Goal: Information Seeking & Learning: Understand process/instructions

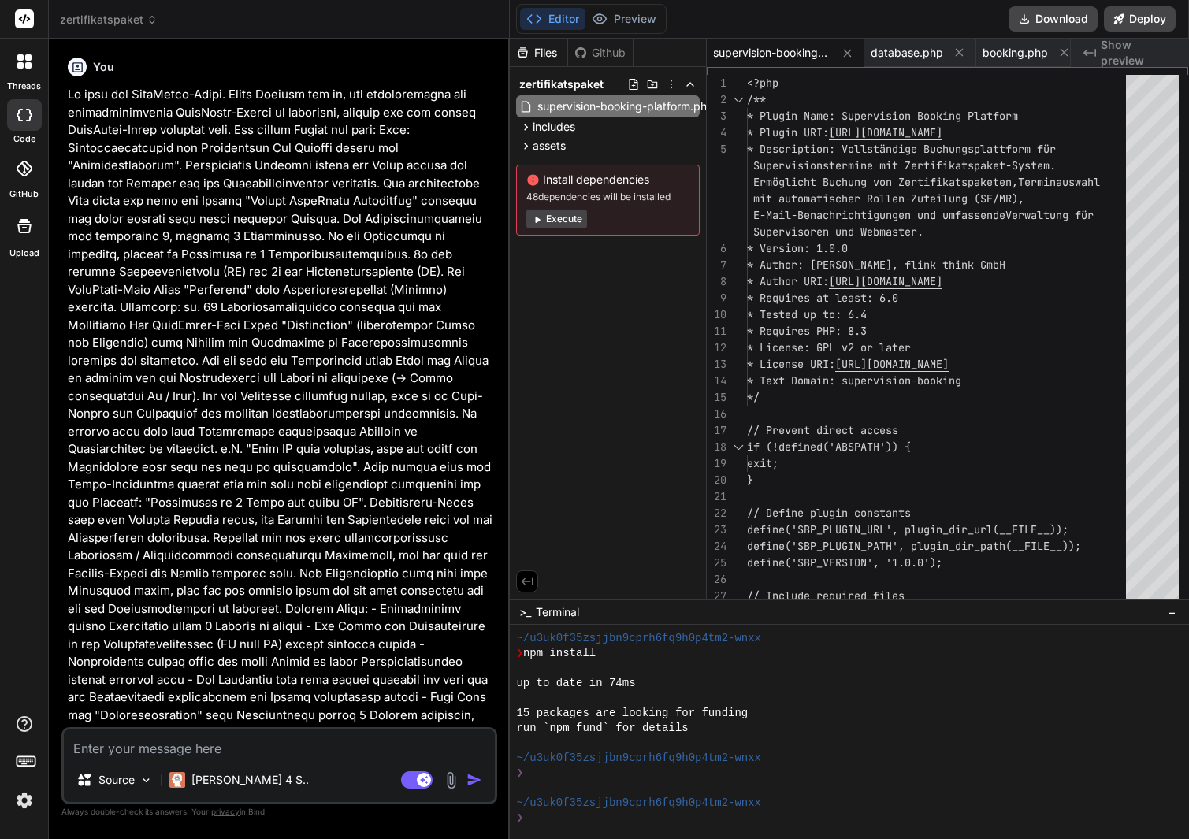
scroll to position [374, 0]
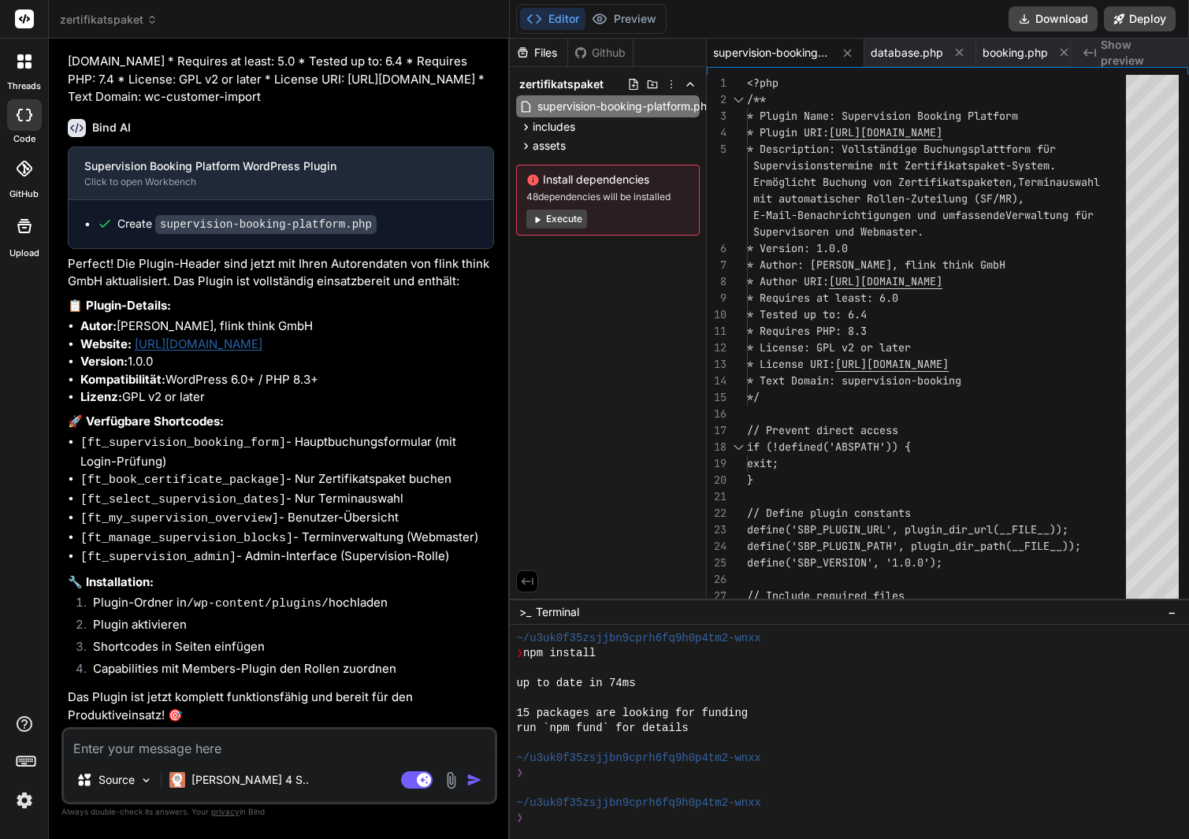
click at [327, 594] on li "Plugin-Ordner in /wp-content/plugins/ hochladen" at bounding box center [287, 605] width 414 height 22
type textarea "x"
type textarea "// Initialize the plugin new SupervisionBookingPlatform();"
type textarea "x"
type textarea "$notifications = new SBP_Notifications(); $notifications->send_automatic_remind…"
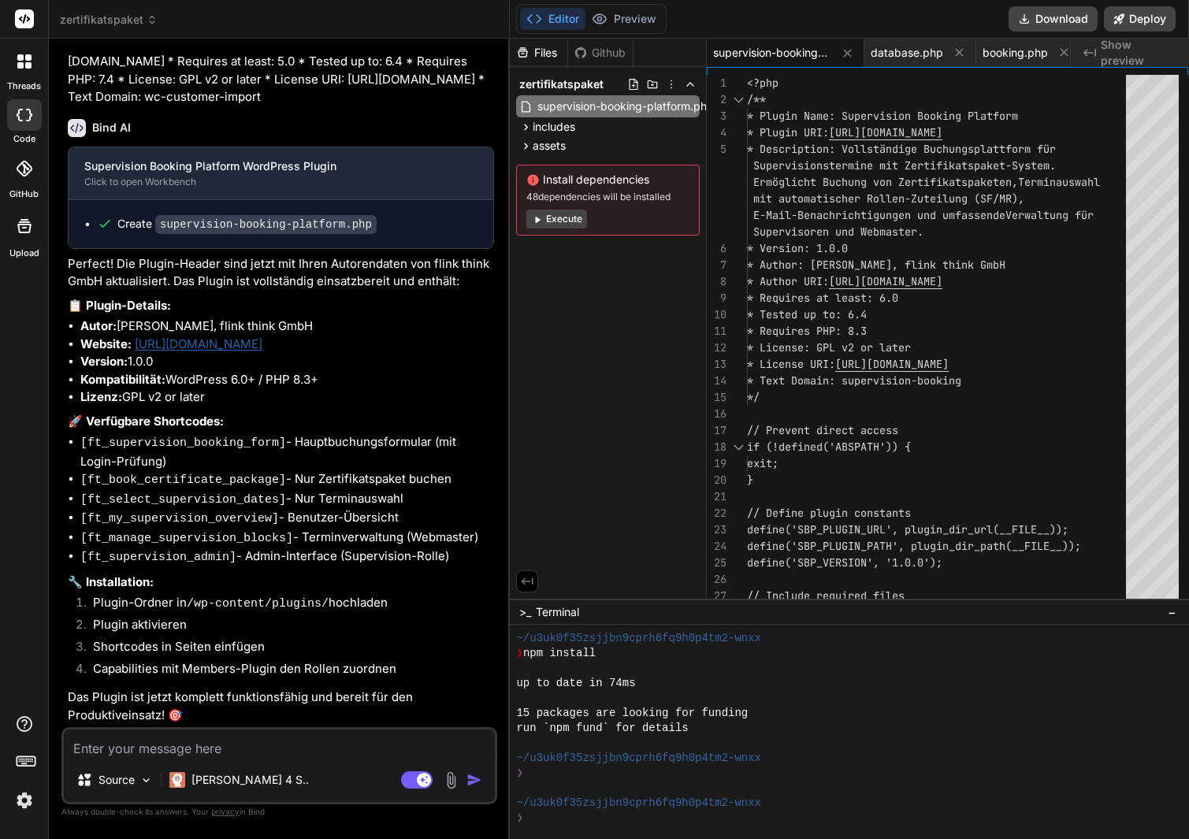
type textarea "x"
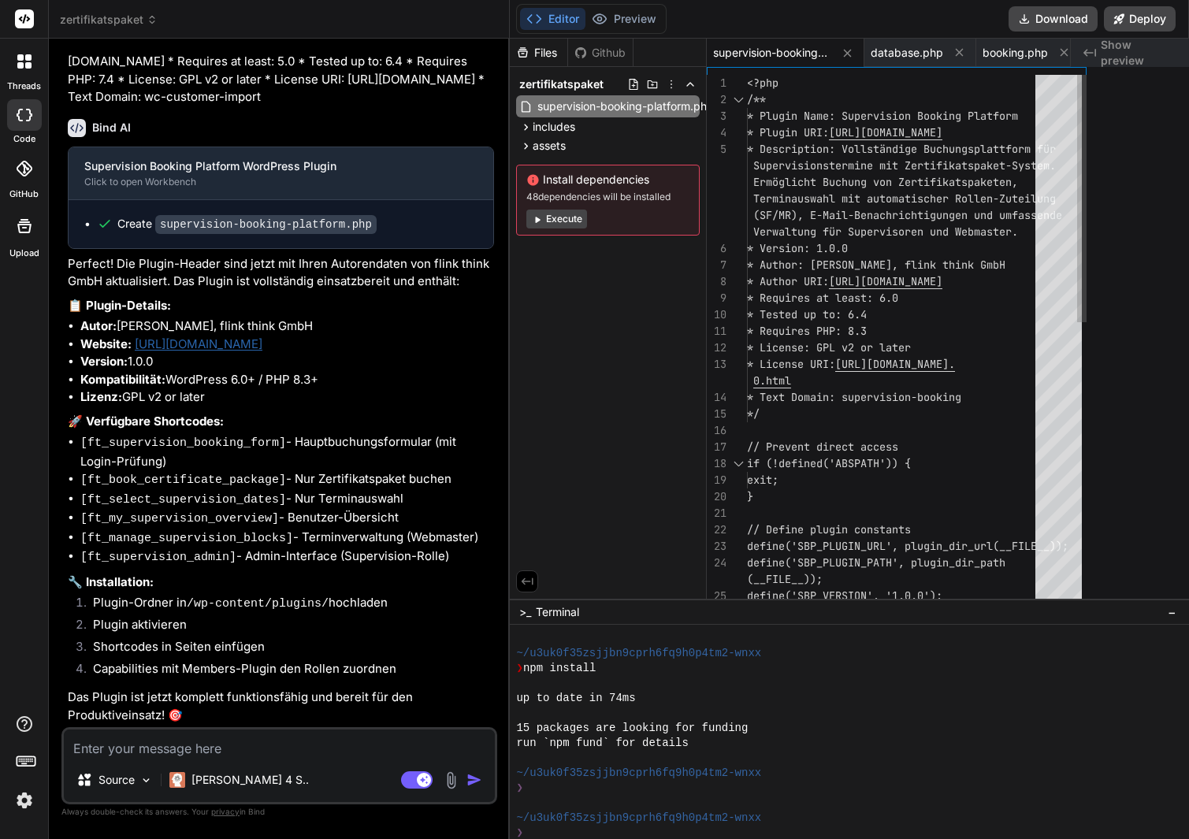
type textarea "// Initialize the plugin new SupervisionBookingPlatform();"
type textarea "x"
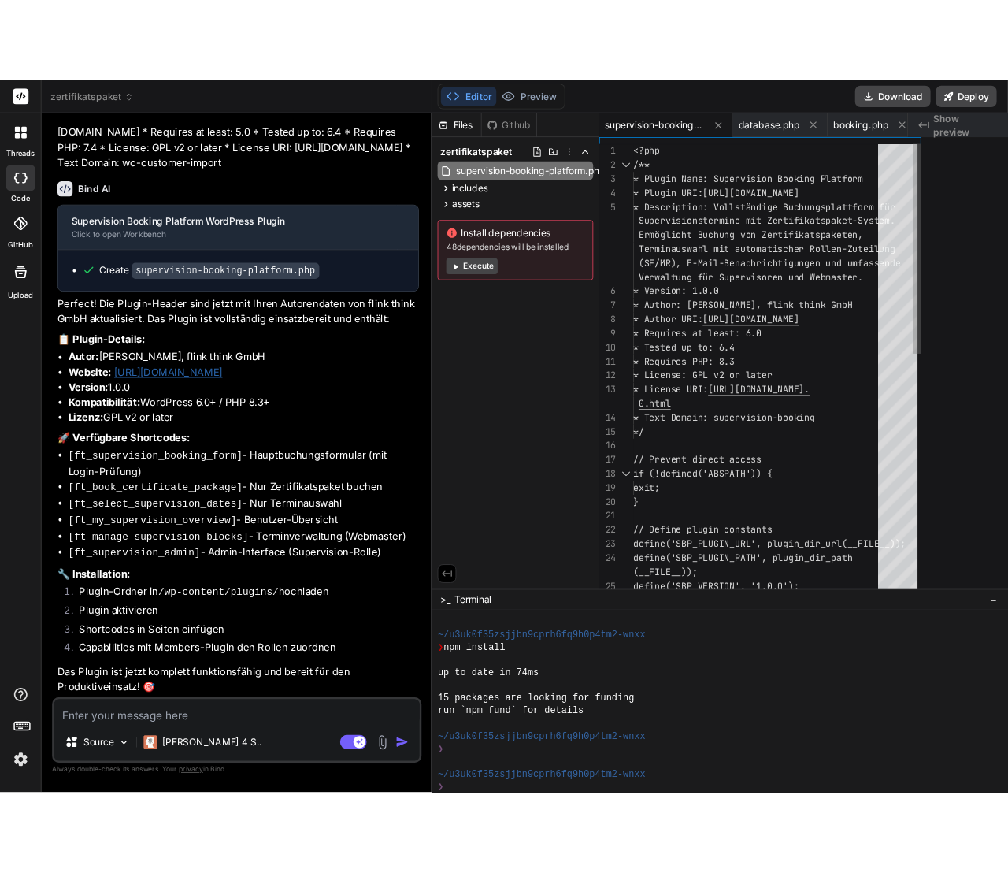
scroll to position [5972, 0]
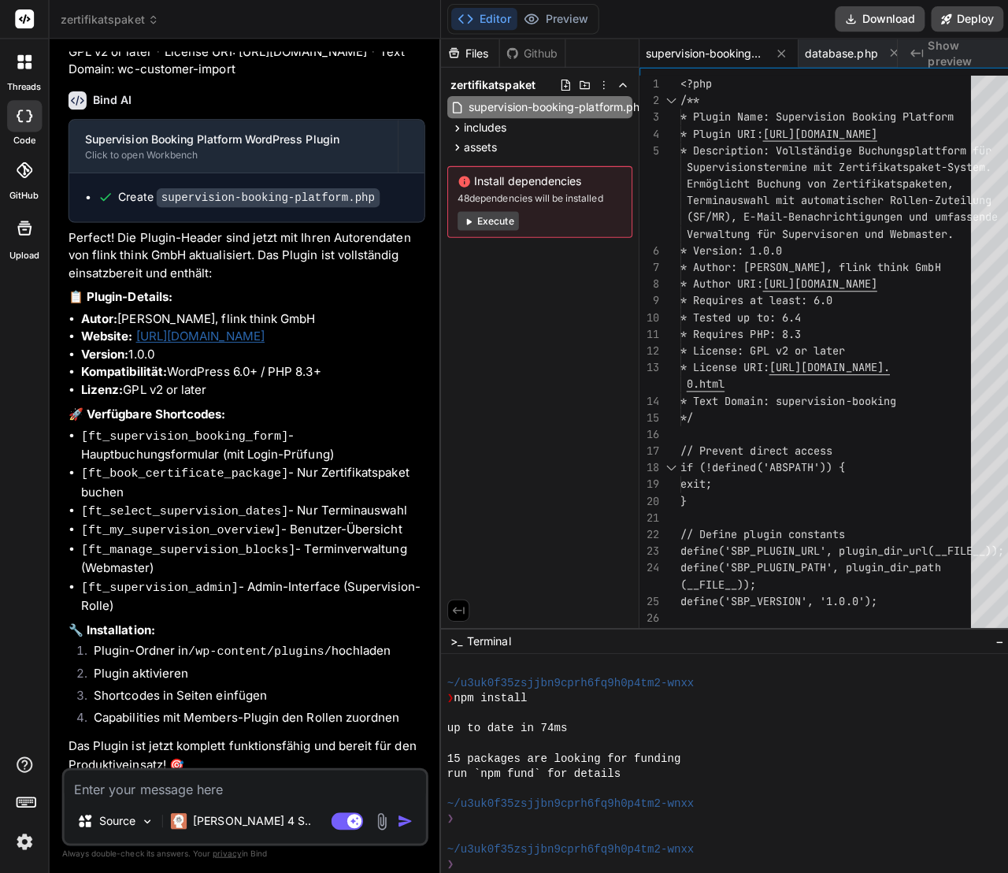
type textarea "$notifications = new SBP_Notifications(); $notifications->send_automatic_remind…"
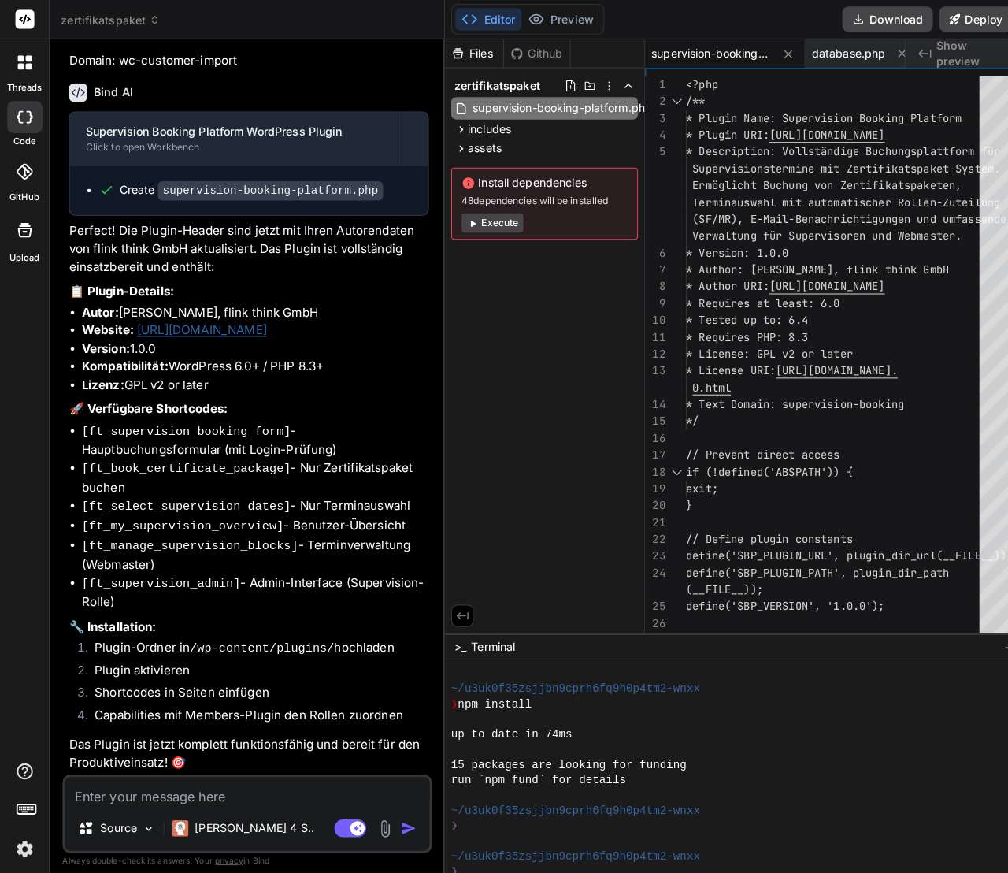
type textarea "x"
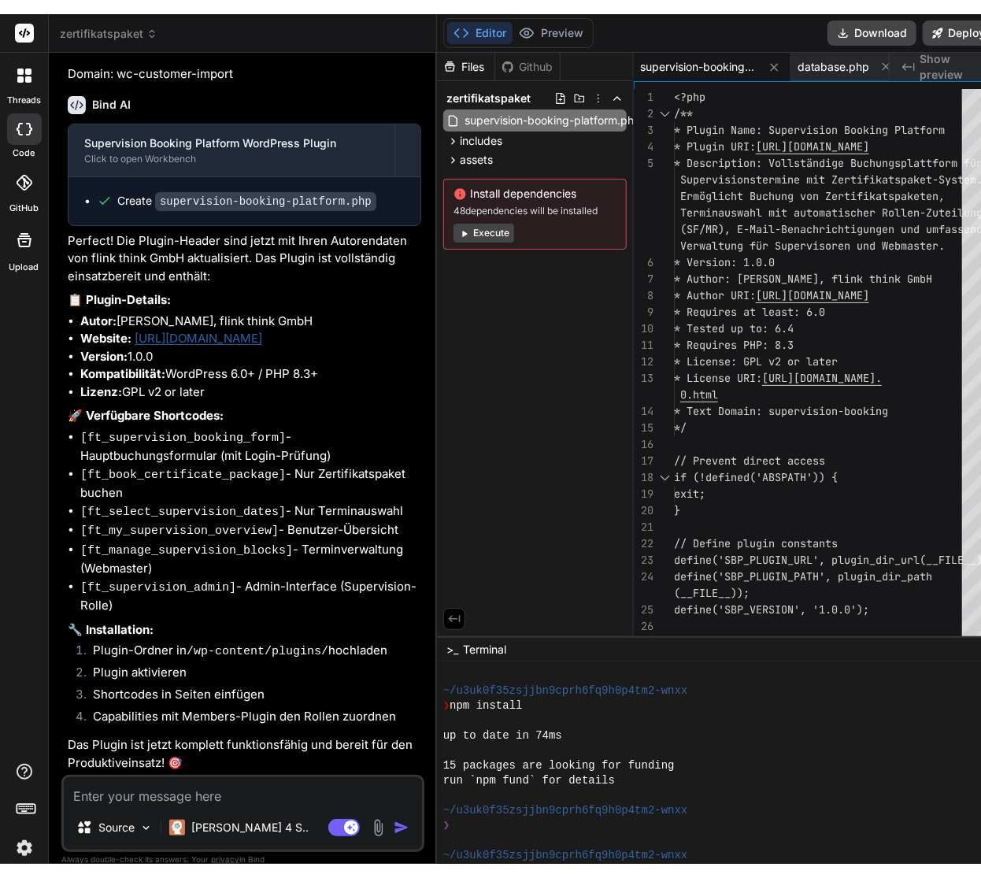
scroll to position [359, 0]
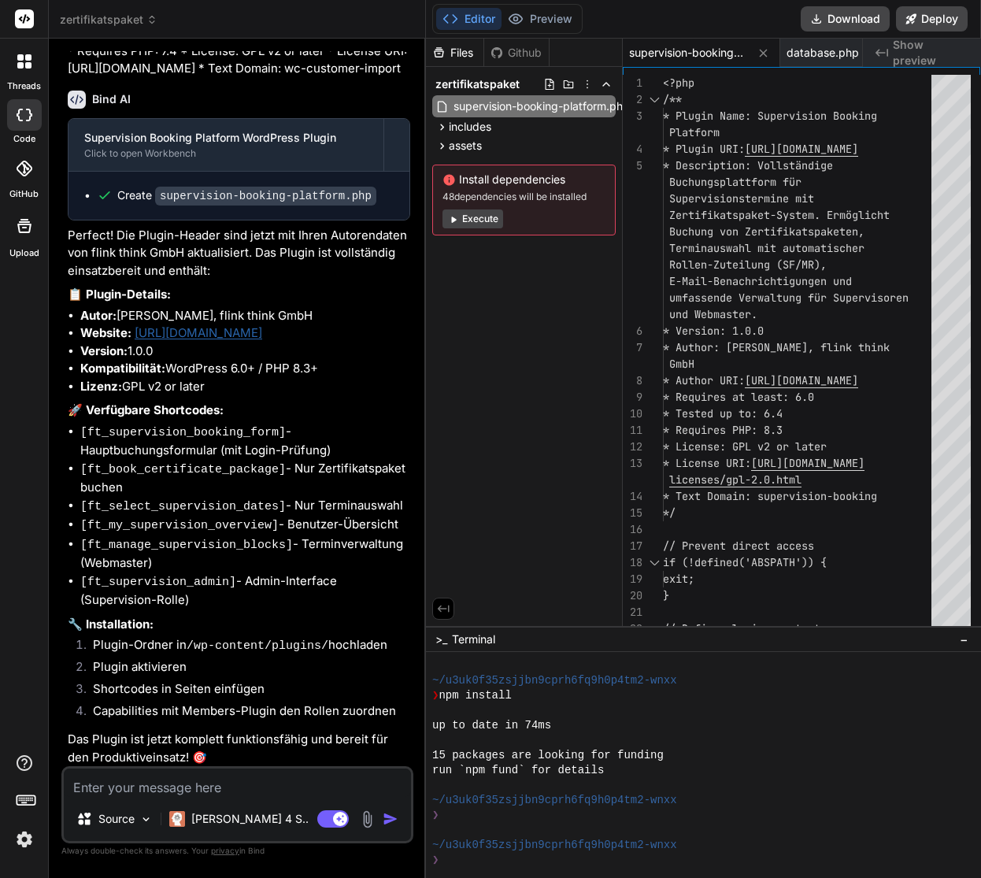
click at [195, 788] on textarea at bounding box center [237, 783] width 347 height 28
type textarea "T"
type textarea "x"
type textarea "Te"
type textarea "x"
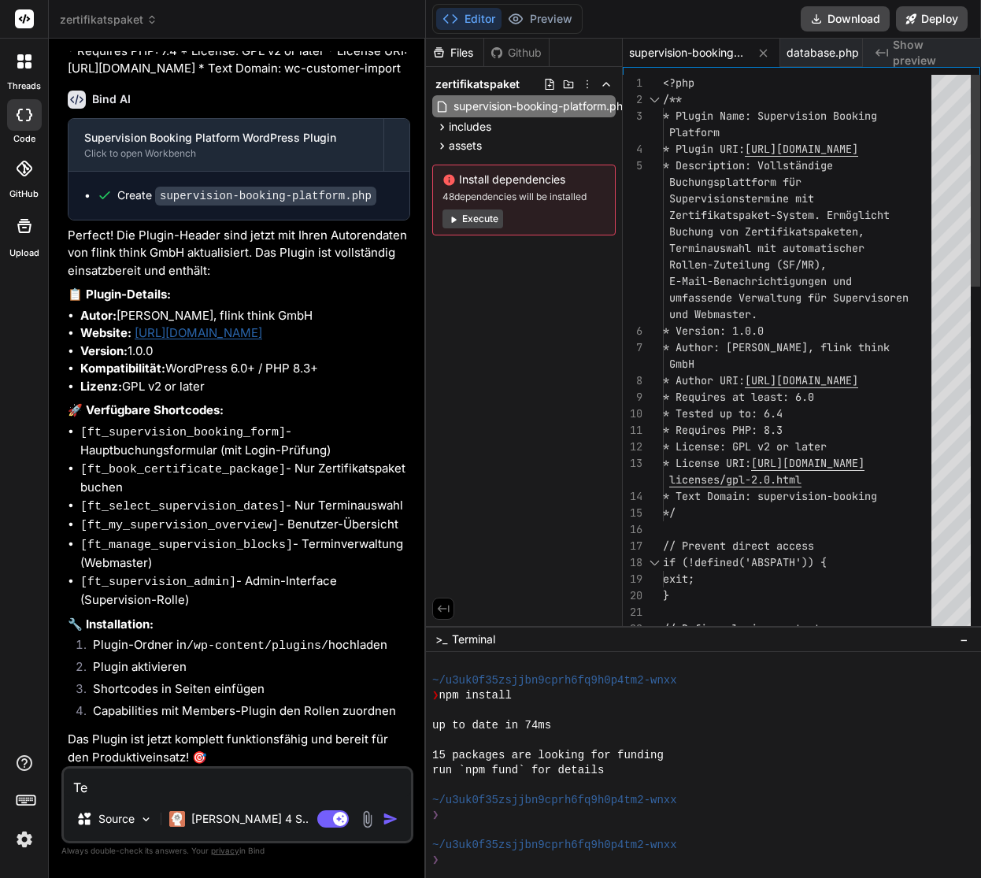
type textarea "Ter"
type textarea "x"
type textarea "Term"
type textarea "x"
type textarea "Termi"
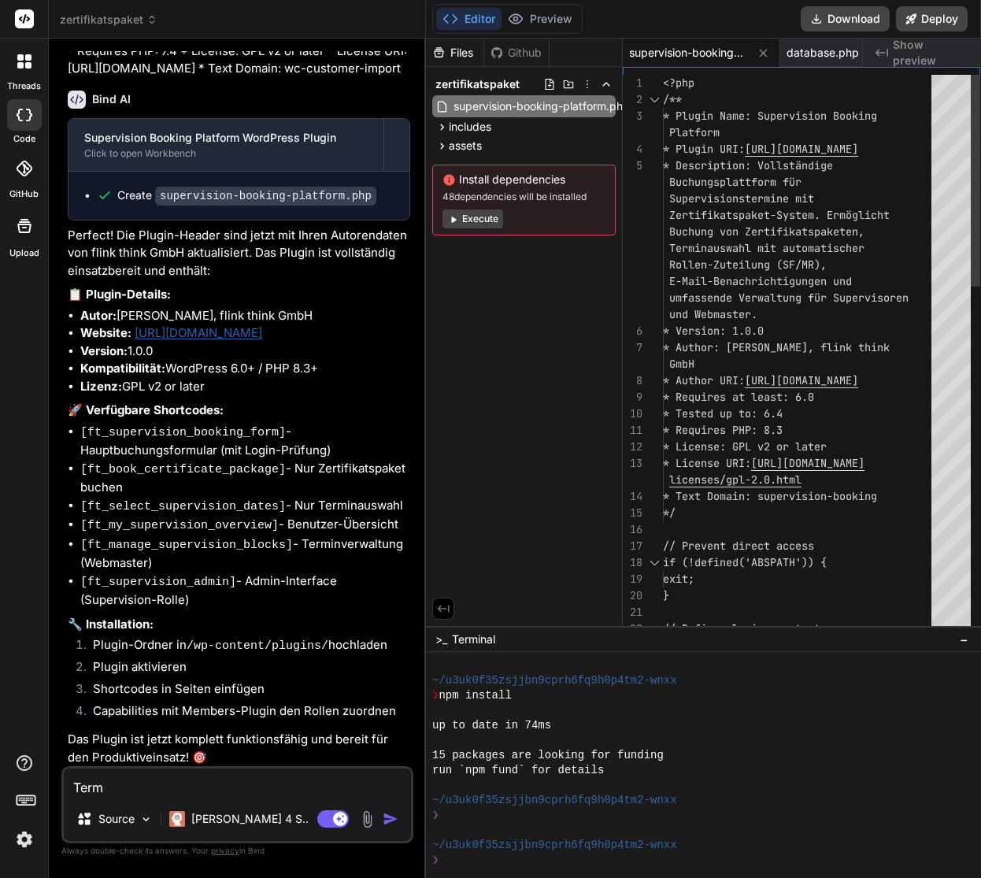
type textarea "x"
type textarea "Termin"
type textarea "x"
type textarea "Termine"
type textarea "x"
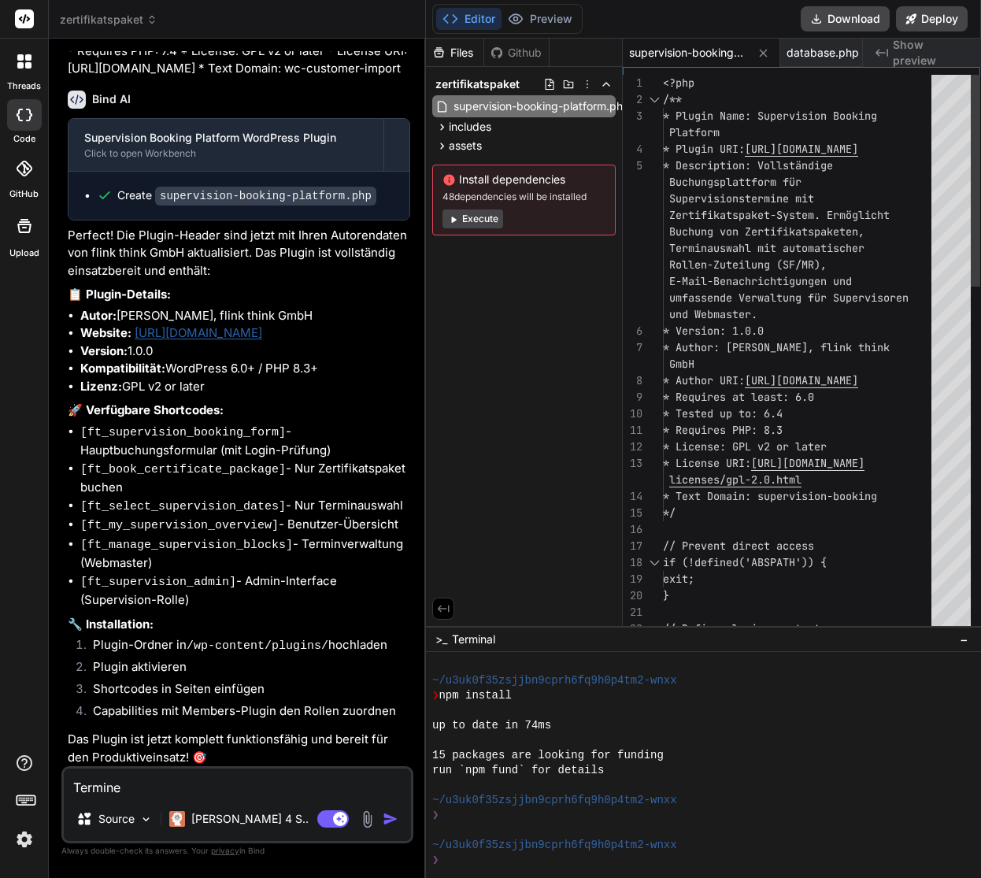
type textarea "Termine"
type textarea "x"
type textarea "Termine"
type textarea "x"
type textarea "Termine,"
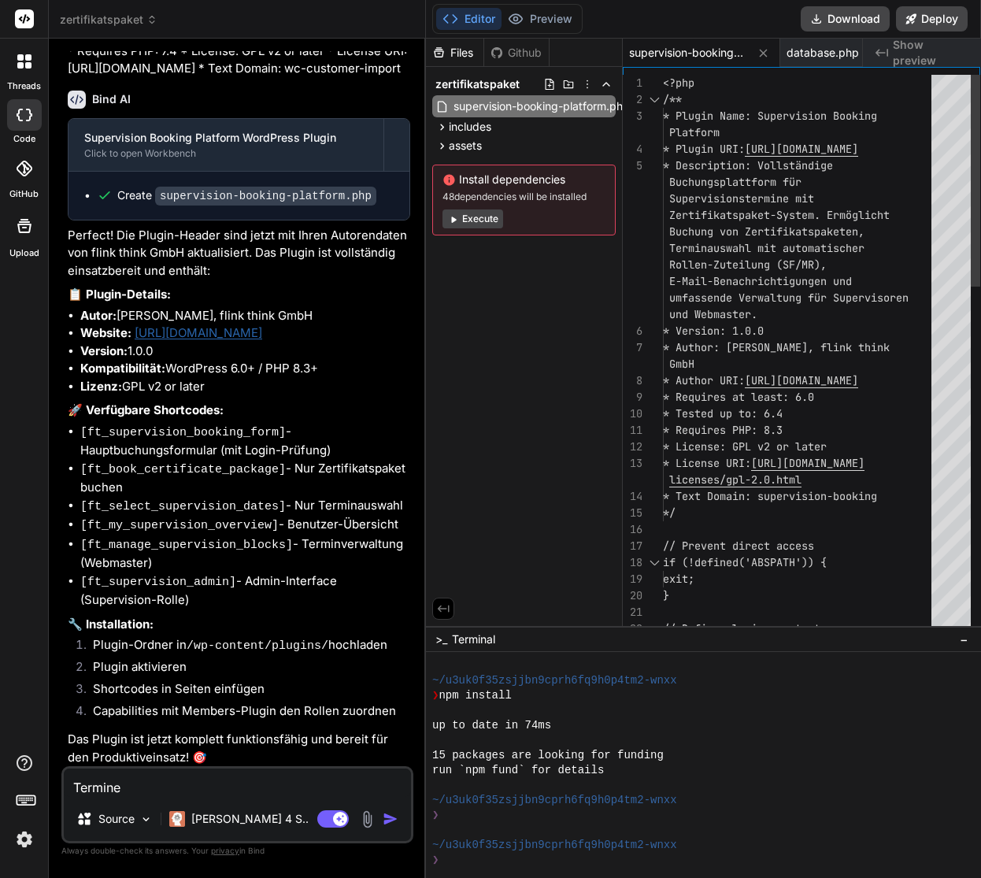
type textarea "x"
type textarea "Termine,"
type textarea "x"
type textarea "Termine, T"
type textarea "x"
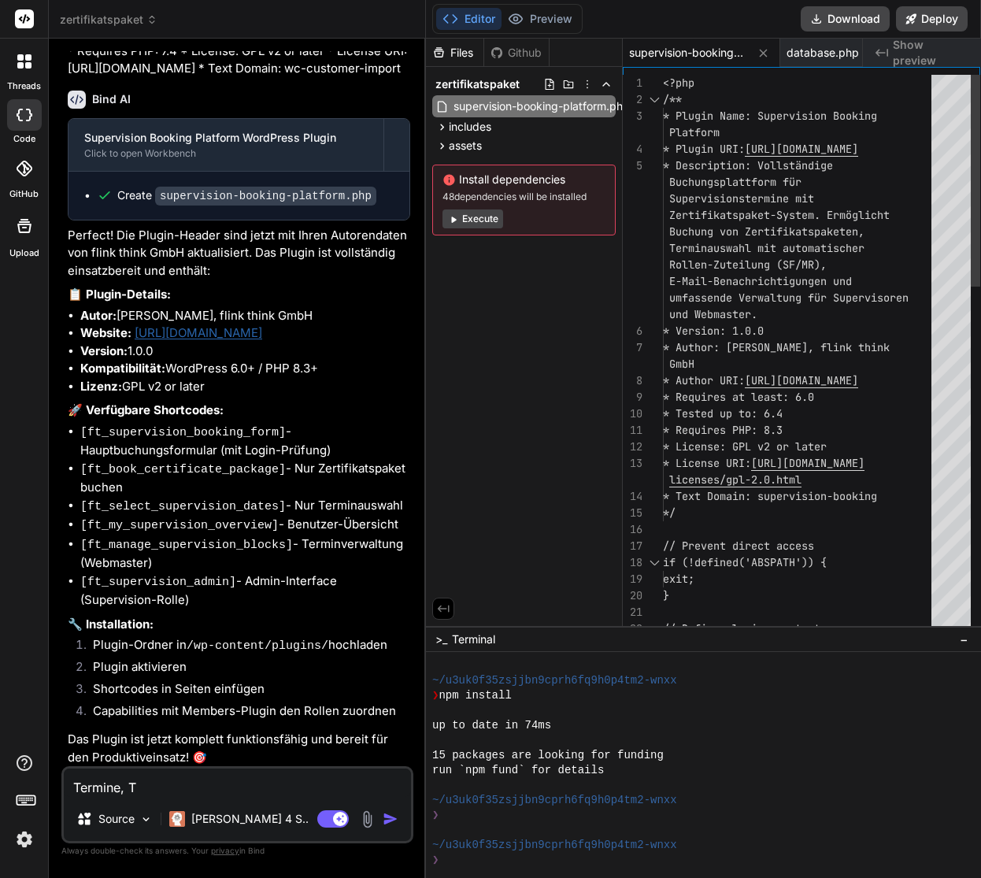
type textarea "Termine, Te"
type textarea "x"
type textarea "Termine, Tei"
type textarea "x"
type textarea "Termine, Teil"
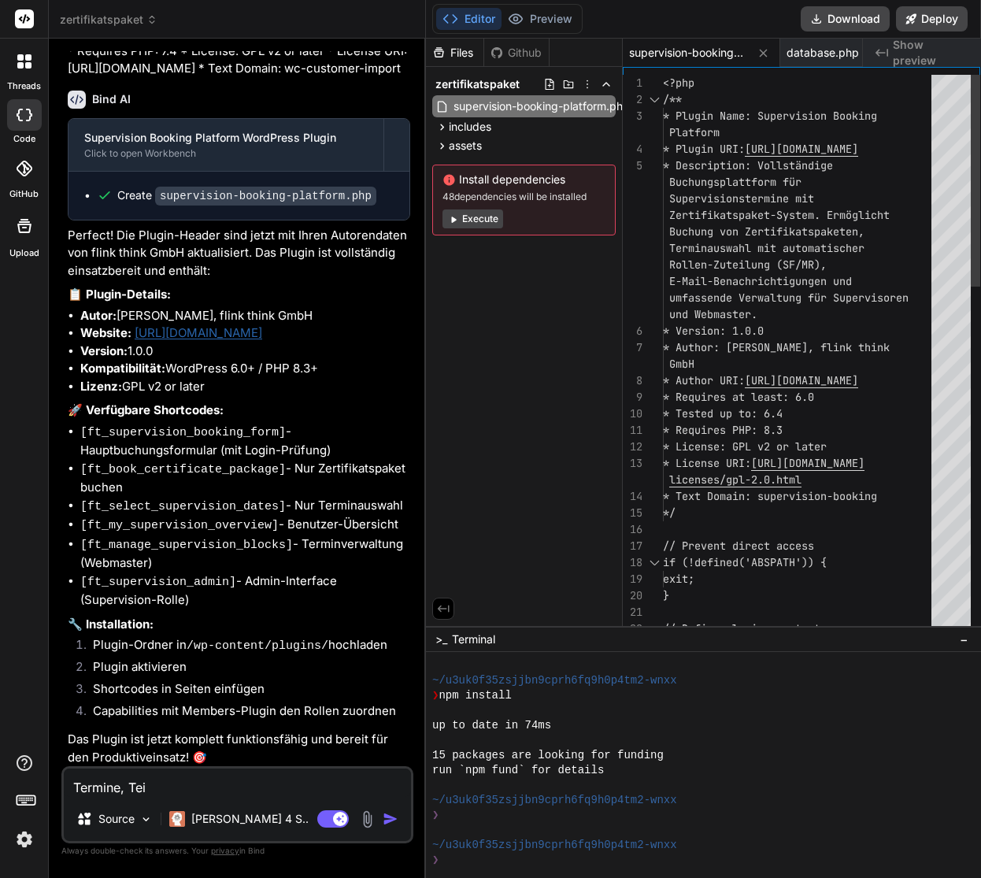
type textarea "x"
type textarea "Termine, Teiln"
type textarea "x"
type textarea "Termine, Teilne"
type textarea "x"
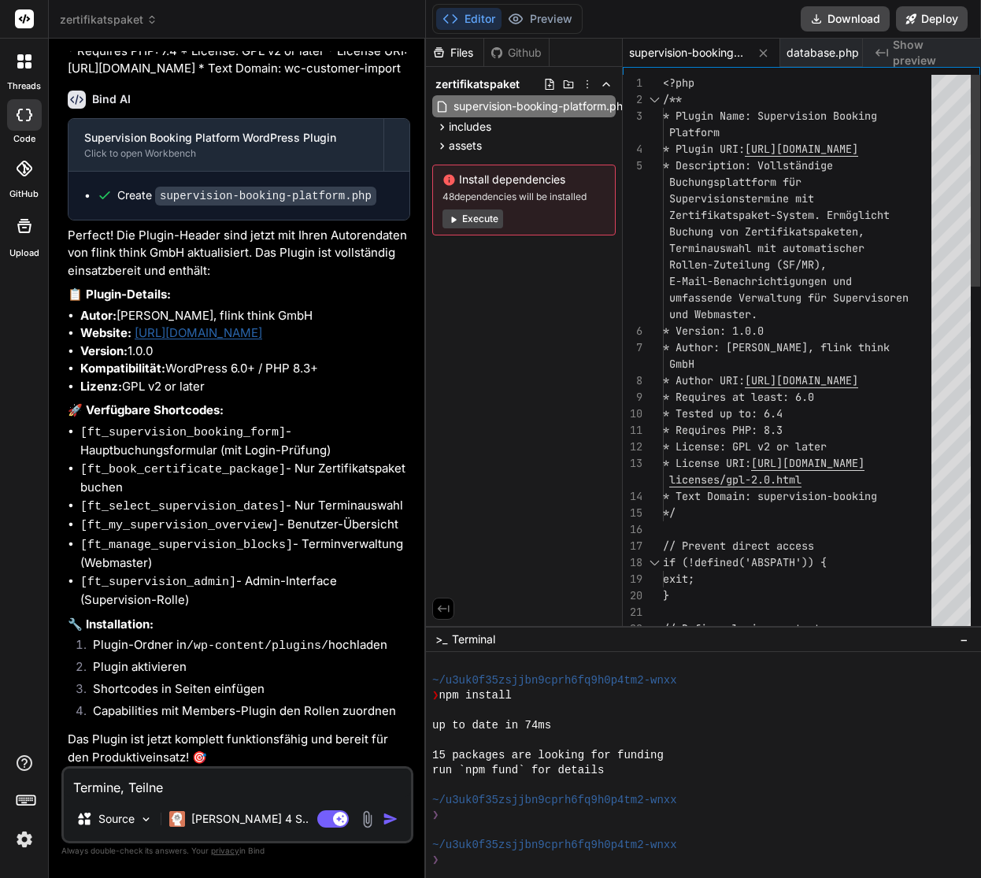
type textarea "Termine, Teilneh"
type textarea "x"
type textarea "Termine, Teilnehm"
type textarea "x"
type textarea "Termine, Teilnehme"
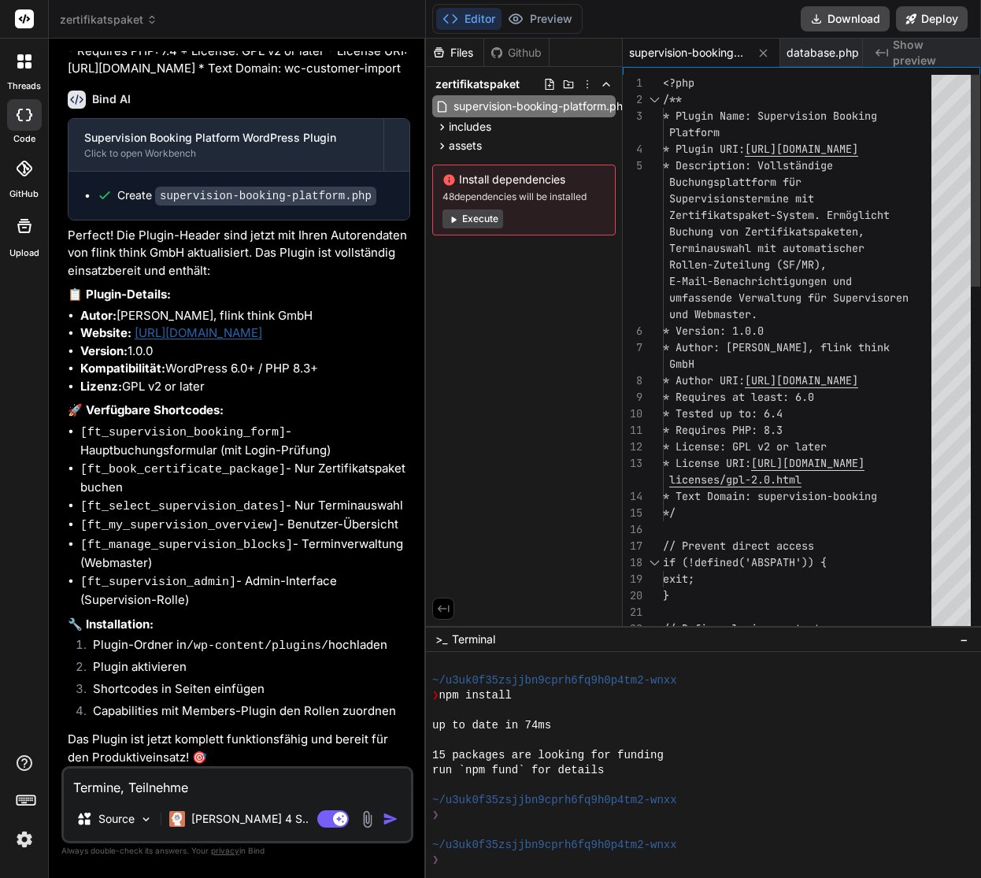
type textarea "x"
type textarea "Termine, Teilnehmer"
type textarea "x"
type textarea "MTermine, Teilnehmer"
type textarea "x"
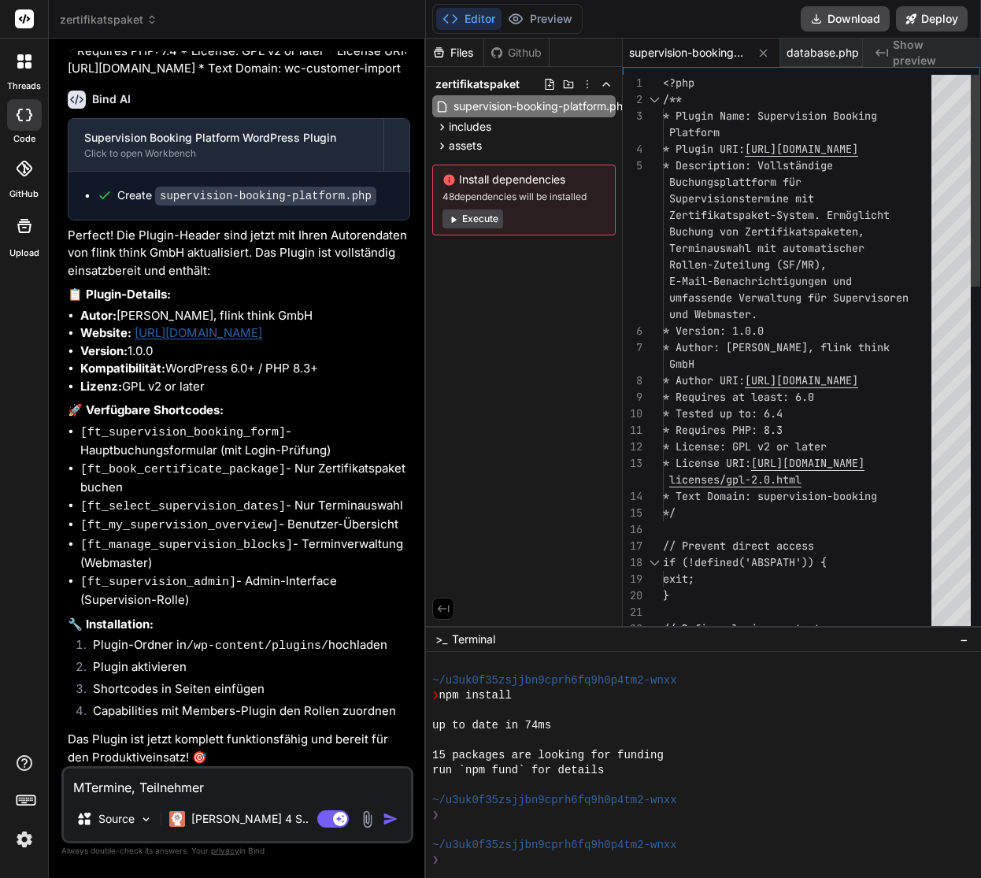
type textarea "MeTermine, Teilnehmer"
type textarea "x"
type textarea "MenTermine, Teilnehmer"
type textarea "x"
type textarea "MenüTermine, Teilnehmer"
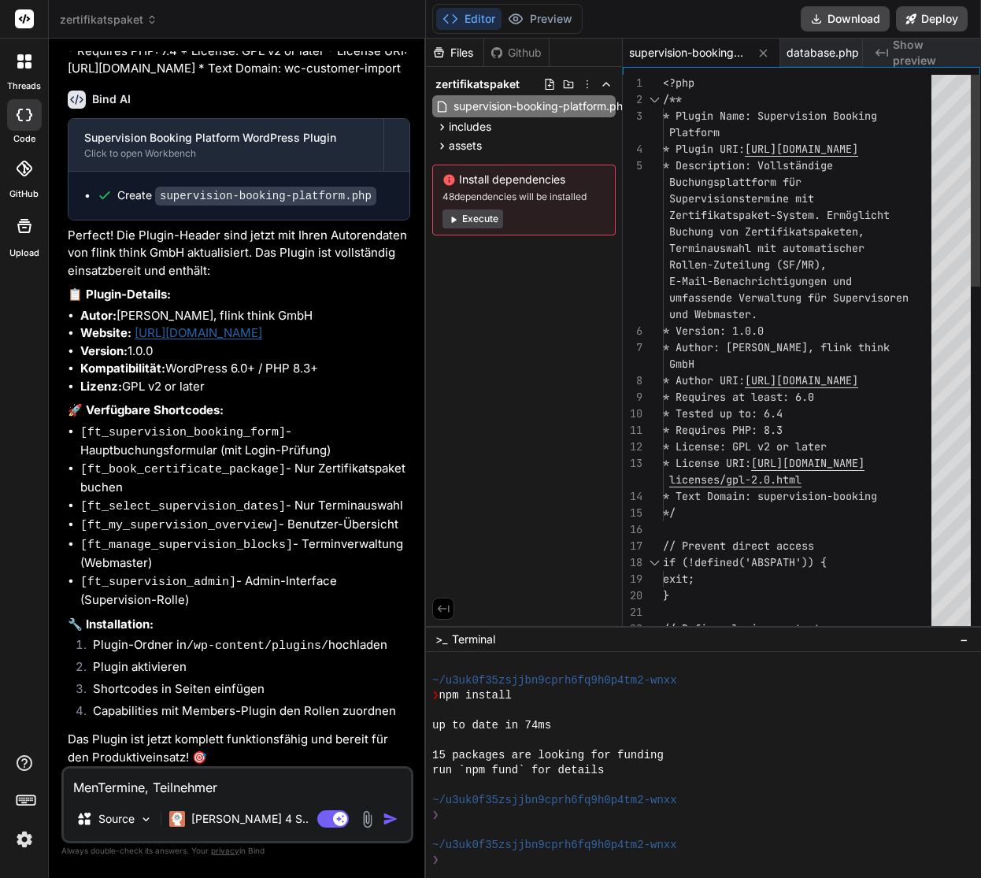
type textarea "x"
type textarea "MenüpTermine, Teilnehmer"
type textarea "x"
type textarea "MenüpuTermine, Teilnehmer"
type textarea "x"
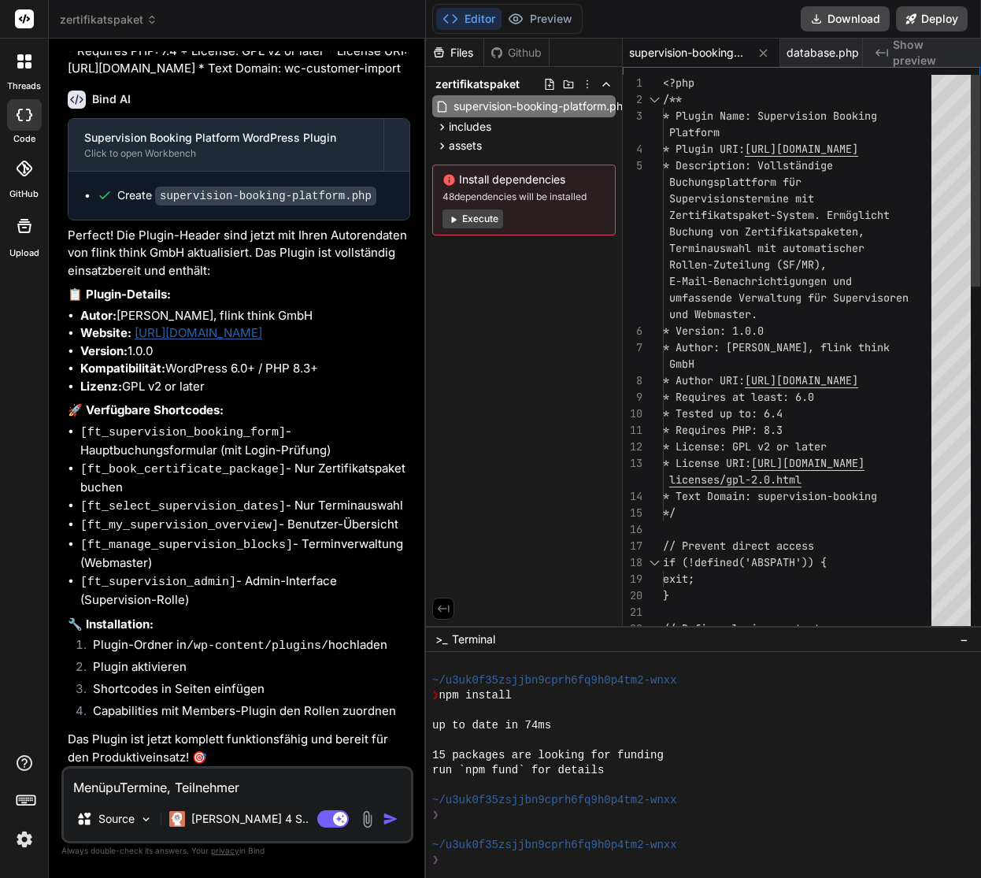
type textarea "MenüpunTermine, Teilnehmer"
type textarea "x"
type textarea "MenüpunkTermine, Teilnehmer"
type textarea "x"
type textarea "MenüpunktTermine, Teilnehmer"
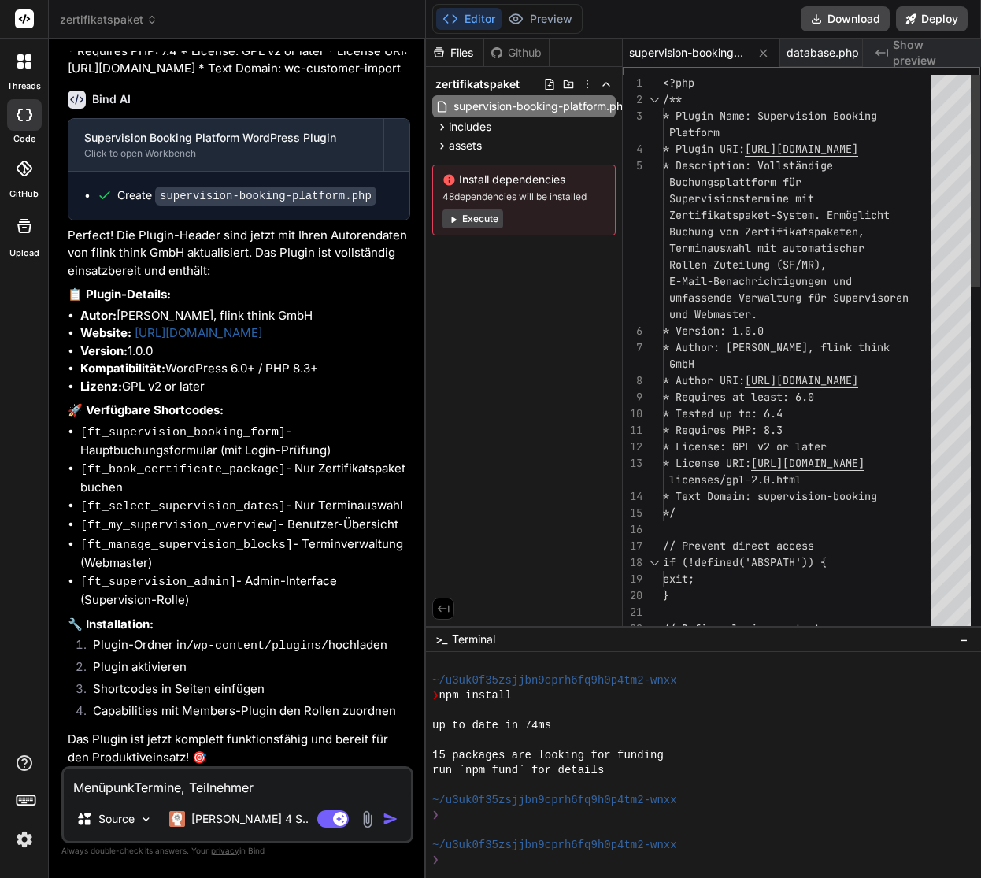
type textarea "x"
type textarea "MenüpunkteTermine, Teilnehmer"
type textarea "x"
type textarea "Menüpunkte Termine, Teilnehmer"
type textarea "x"
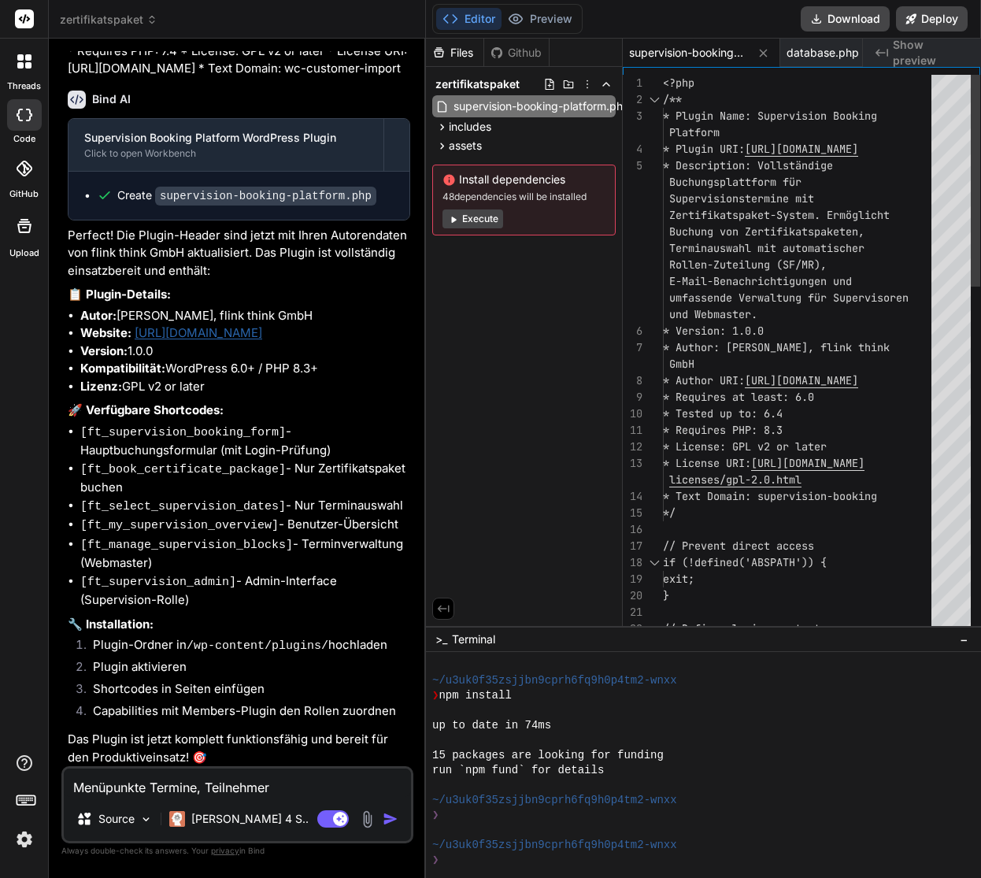
type textarea "Menüpunkte iTermine, Teilnehmer"
type textarea "x"
type textarea "Menüpunkte imTermine, Teilnehmer"
type textarea "x"
type textarea "Menüpunkte im Termine, Teilnehmer"
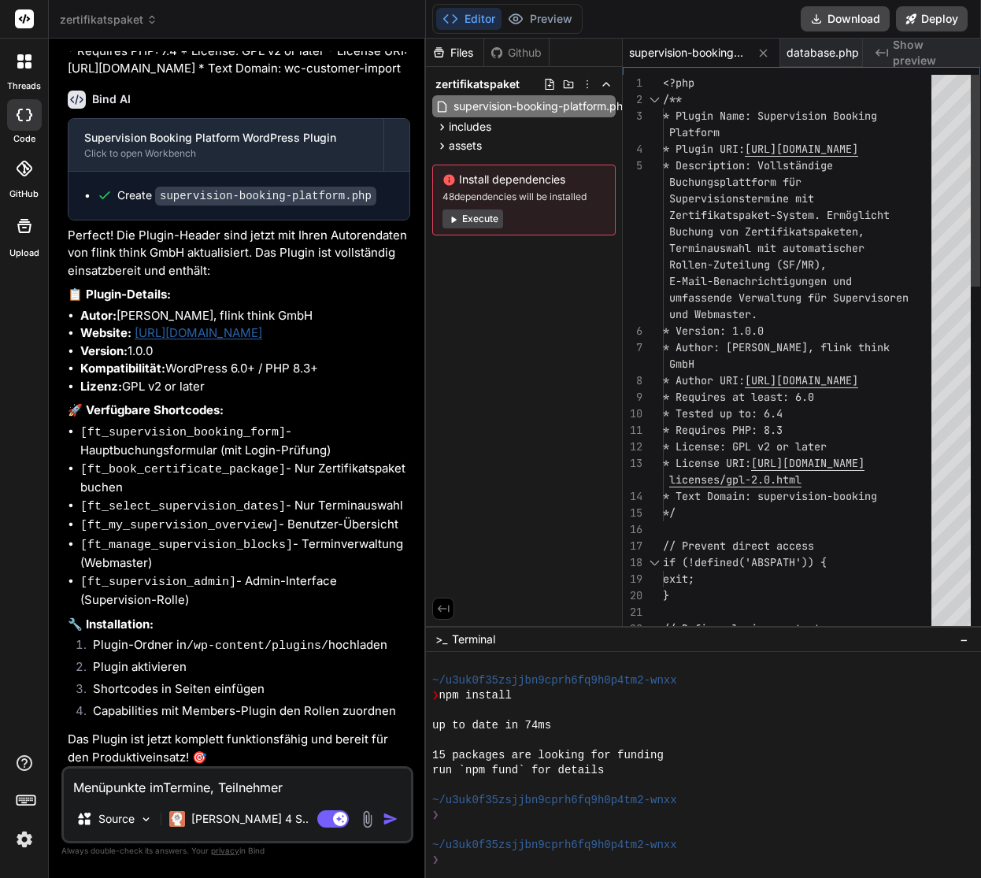
type textarea "x"
type textarea "Menüpunkte im WTermine, Teilnehmer"
type textarea "x"
type textarea "Menüpunkte im WoTermine, Teilnehmer"
type textarea "x"
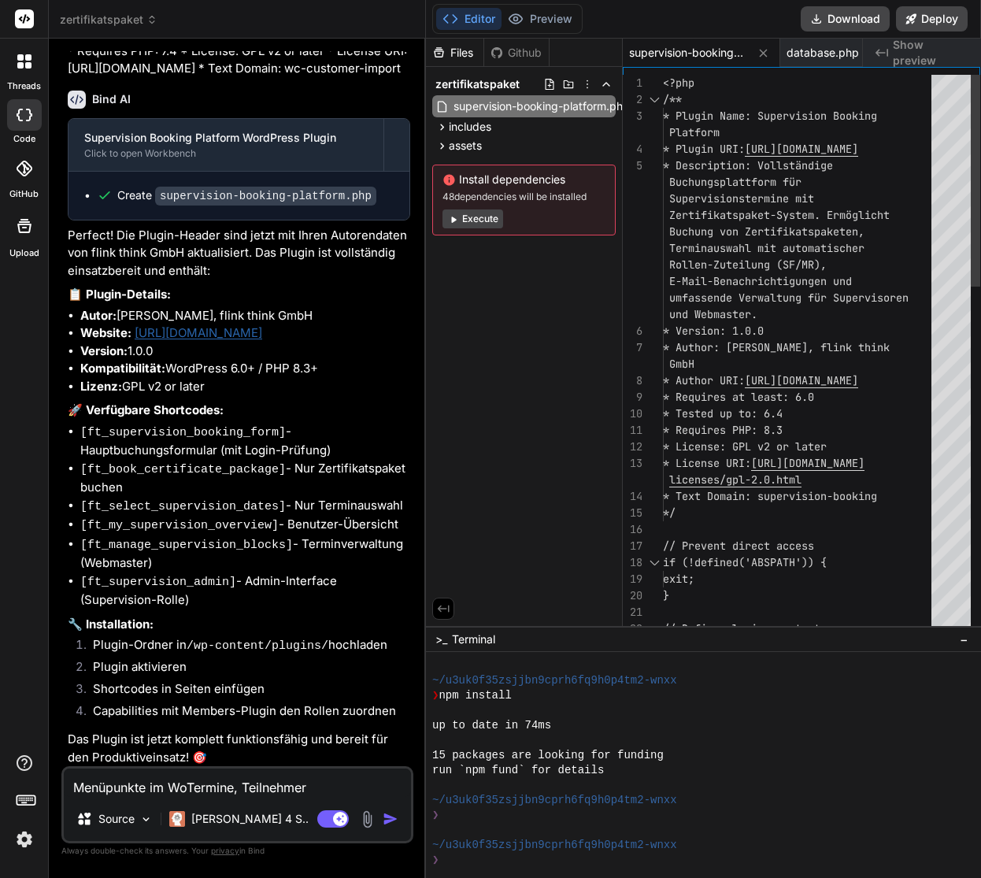
type textarea "Menüpunkte im WorTermine, Teilnehmer"
type textarea "x"
type textarea "Menüpunkte im WordTermine, Teilnehmer"
type textarea "x"
type textarea "Menüpunkte im WordPTermine, Teilnehmer"
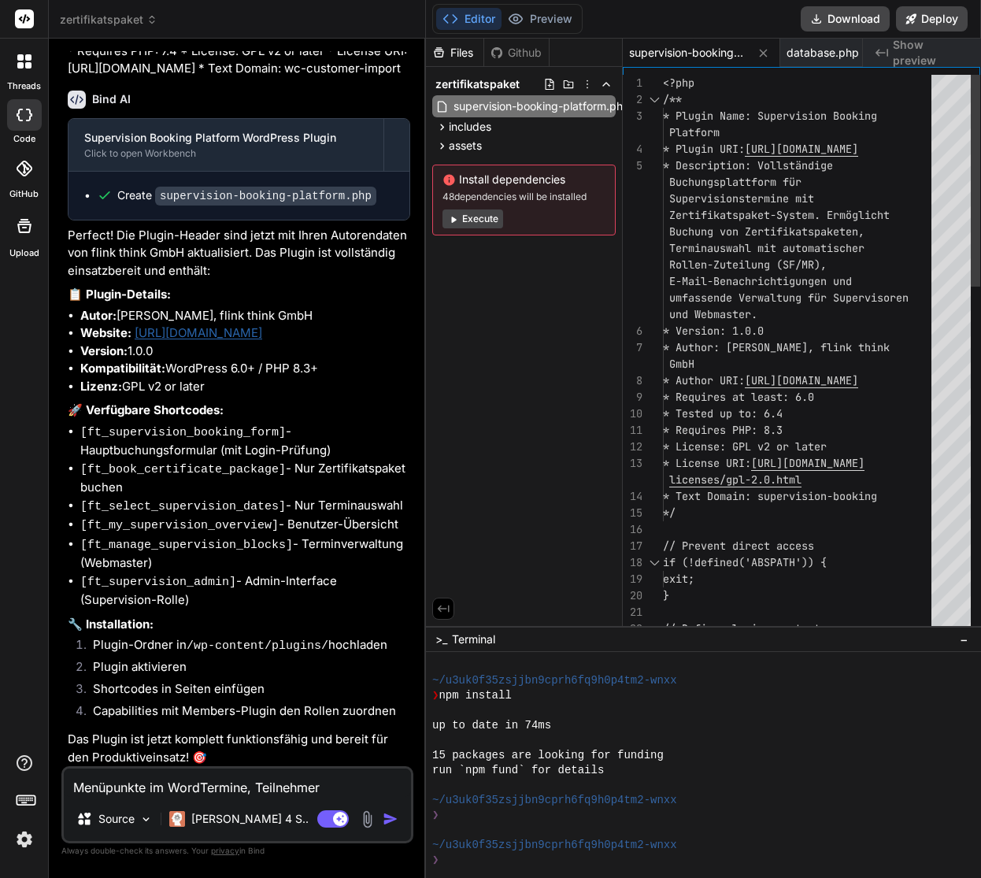
type textarea "x"
type textarea "Menüpunkte im WordPrTermine, Teilnehmer"
type textarea "x"
type textarea "Menüpunkte im WordPreTermine, Teilnehmer"
type textarea "x"
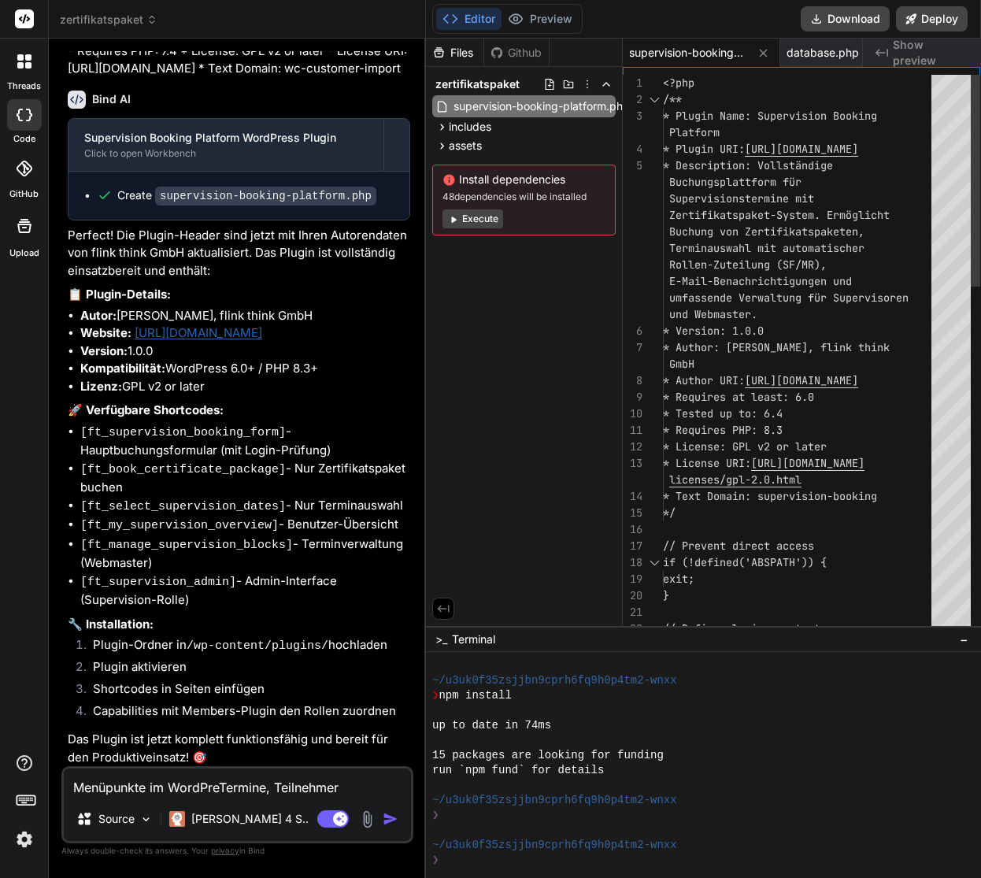
type textarea "Menüpunkte im WordPresTermine, Teilnehmer"
type textarea "x"
type textarea "Menüpunkte im WordPressTermine, Teilnehmer"
type textarea "x"
type textarea "Menüpunkte im WordPress Termine, Teilnehmer"
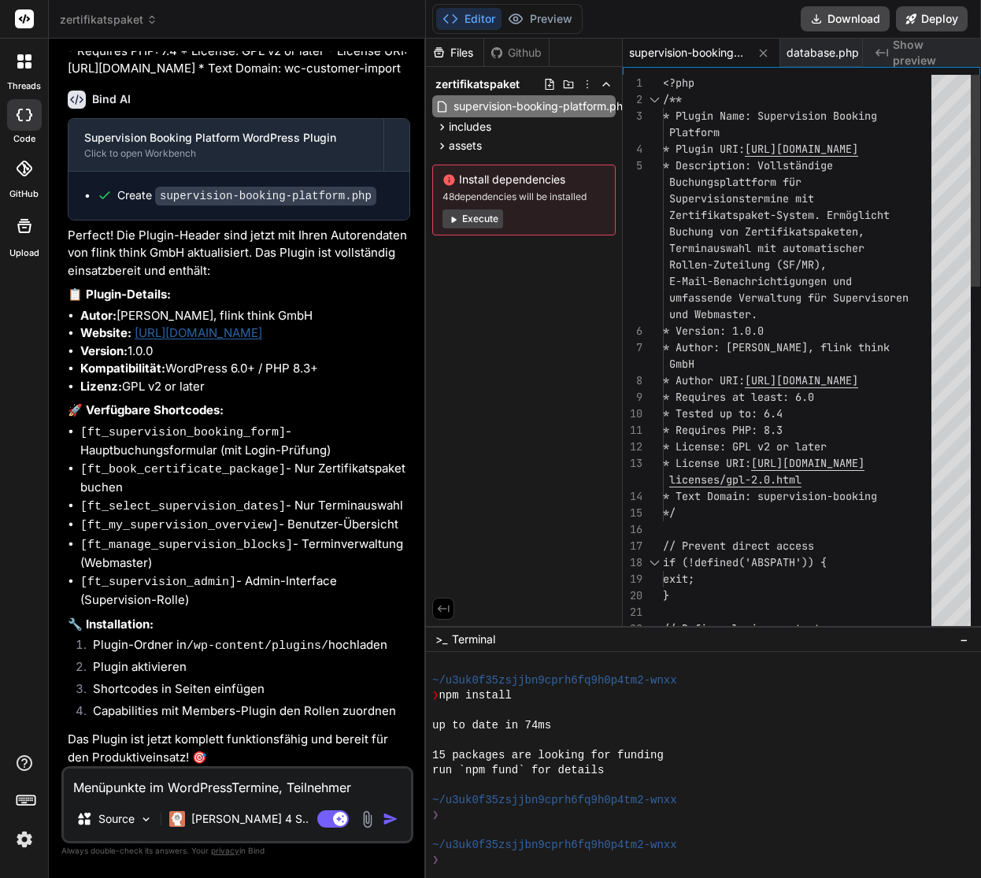
type textarea "x"
type textarea "Menüpunkte im WordPress BTermine, Teilnehmer"
type textarea "x"
type textarea "Menüpunkte im WordPress Termine, Teilnehmer"
type textarea "x"
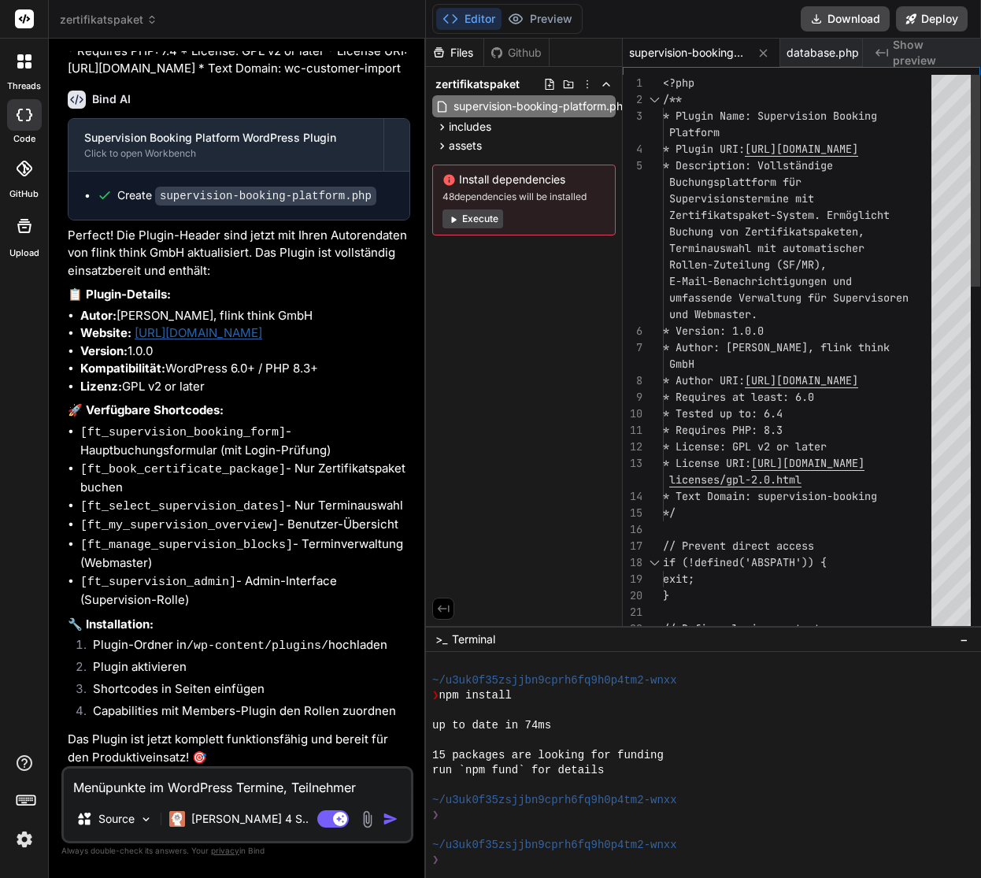
type textarea "Menüpunkte im WordPress DTermine, Teilnehmer"
type textarea "x"
type textarea "Menüpunkte im WordPress DeTermine, Teilnehmer"
type textarea "x"
type textarea "Menüpunkte im WordPress DTermine, Teilnehmer"
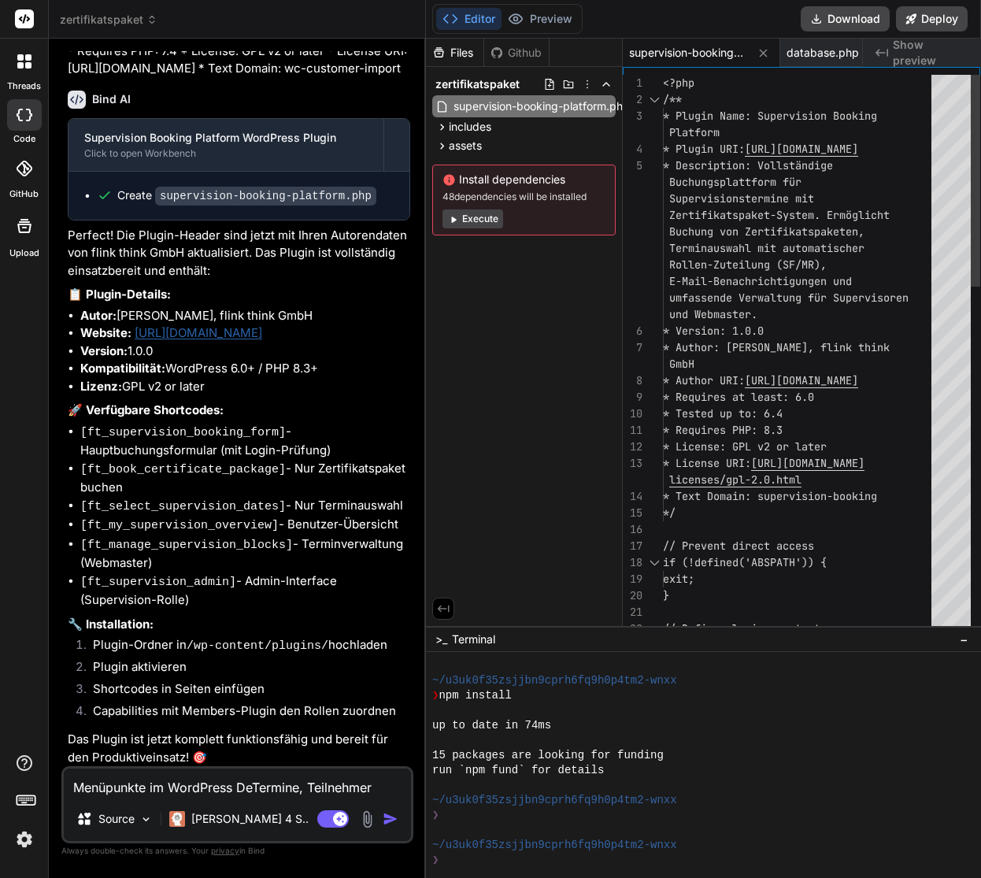
type textarea "x"
type textarea "Menüpunkte im WordPress DaTermine, Teilnehmer"
type textarea "x"
type textarea "Menüpunkte im WordPress DasTermine, Teilnehmer"
type textarea "x"
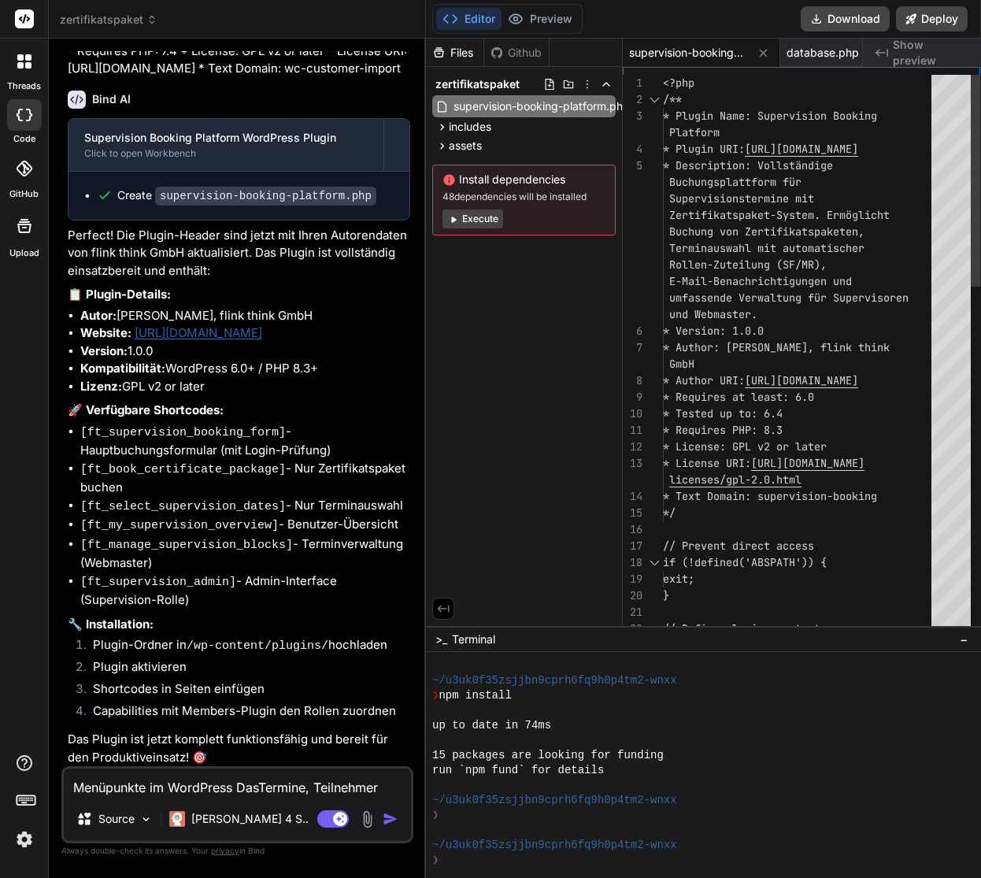
type textarea "Menüpunkte im WordPress DasbTermine, Teilnehmer"
type textarea "x"
type textarea "Menüpunkte im WordPress DasTermine, Teilnehmer"
type textarea "x"
type textarea "Menüpunkte im WordPress DashTermine, Teilnehmer"
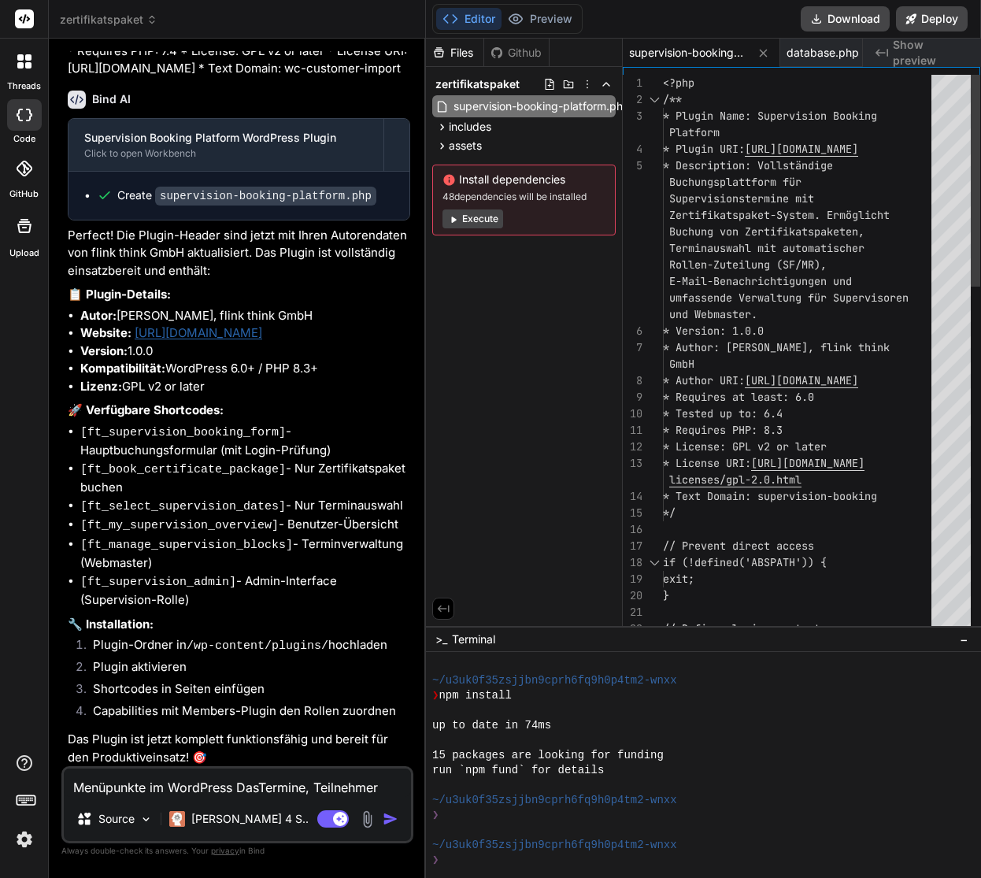
type textarea "x"
type textarea "Menüpunkte im WordPress DashbTermine, Teilnehmer"
type textarea "x"
type textarea "Menüpunkte im WordPress DashboTermine, Teilnehmer"
type textarea "x"
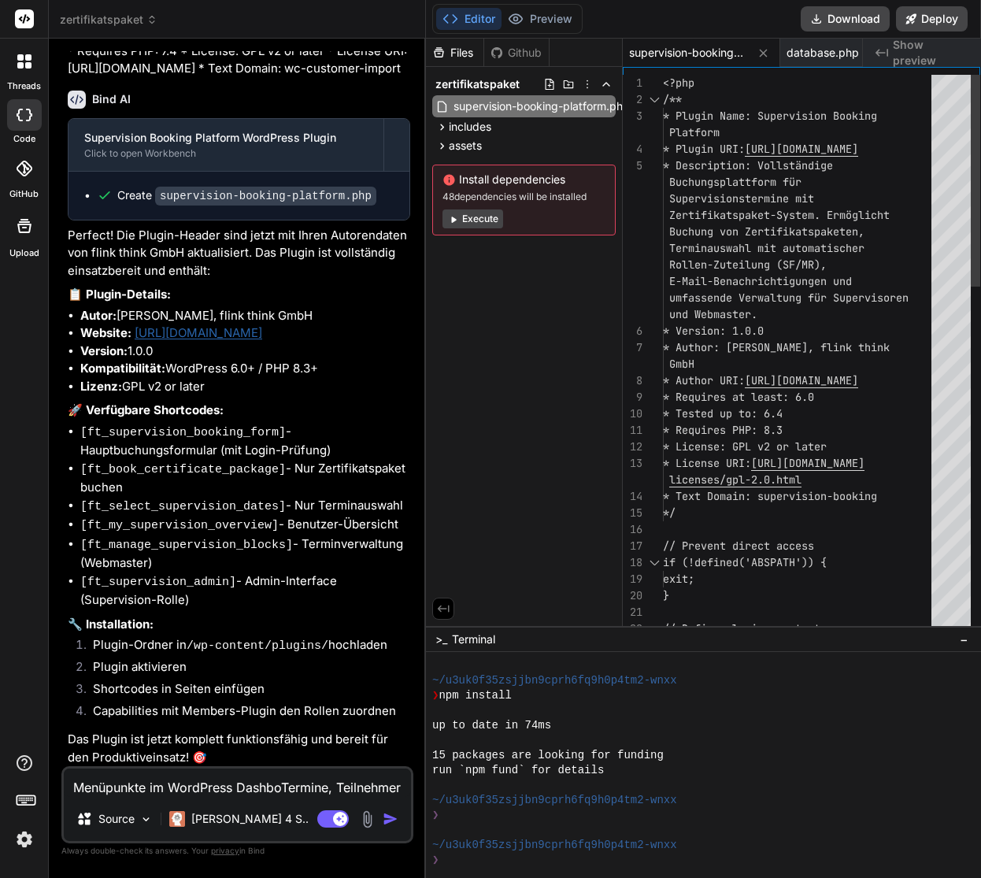
type textarea "Menüpunkte im WordPress DashboaTermine, Teilnehmer"
type textarea "x"
type textarea "Menüpunkte im WordPress DashboarTermine, Teilnehmer"
type textarea "x"
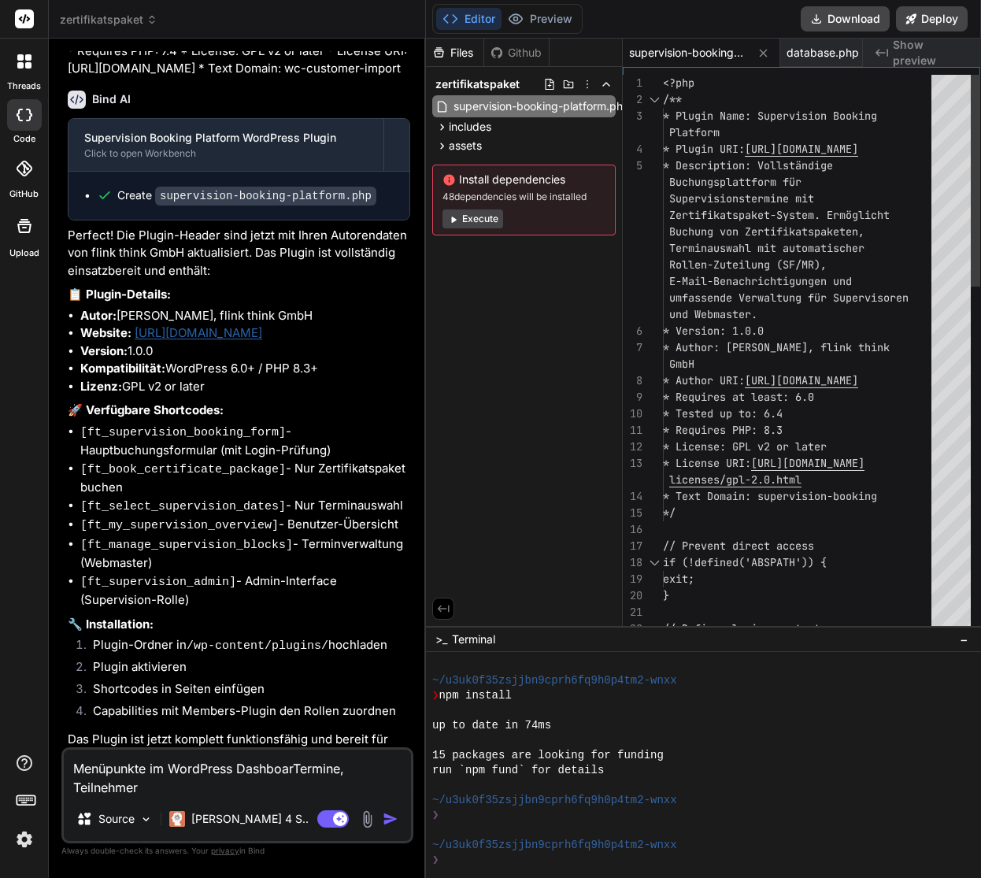
type textarea "Menüpunkte im WordPress DashboardTermine, Teilnehmer"
type textarea "x"
type textarea "Menüpunkte im WordPress Dashboard Termine, Teilnehmer"
type textarea "x"
type textarea "Menüpunkte im WordPress Dashboard fTermine, Teilnehmer"
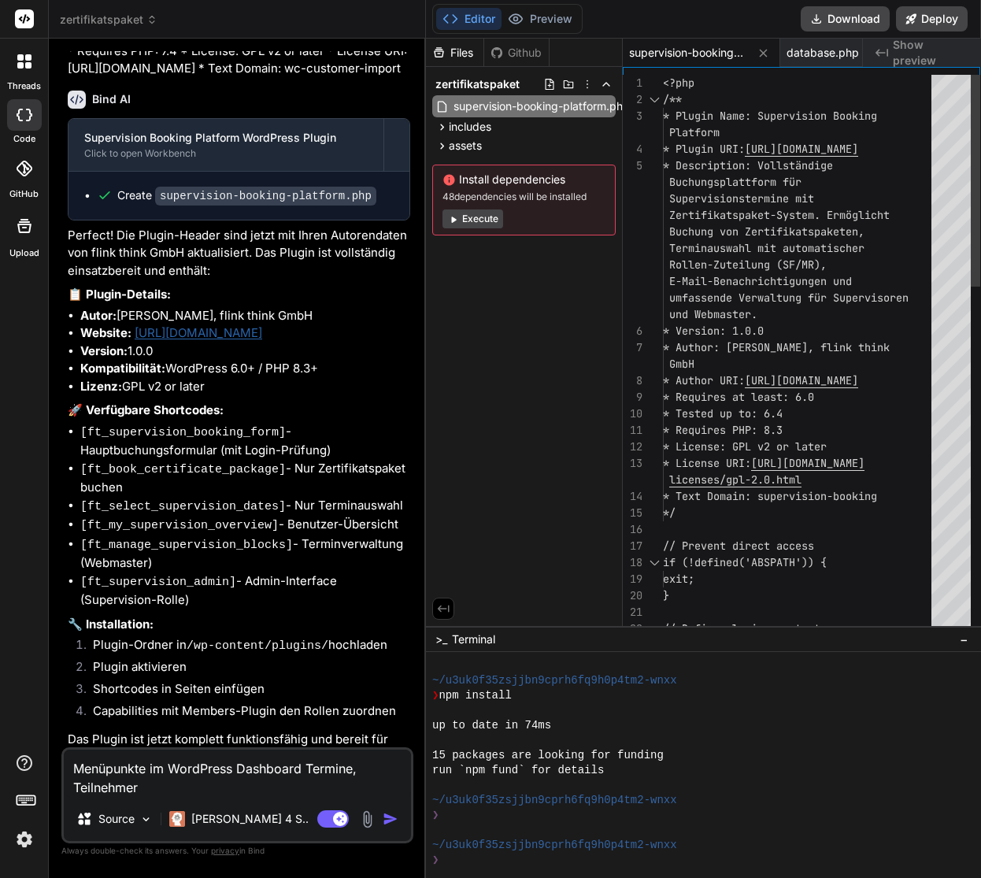
type textarea "x"
type textarea "Menüpunkte im WordPress Dashboard füTermine, Teilnehmer"
type textarea "x"
type textarea "Menüpunkte im WordPress Dashboard fürTermine, Teilnehmer"
type textarea "x"
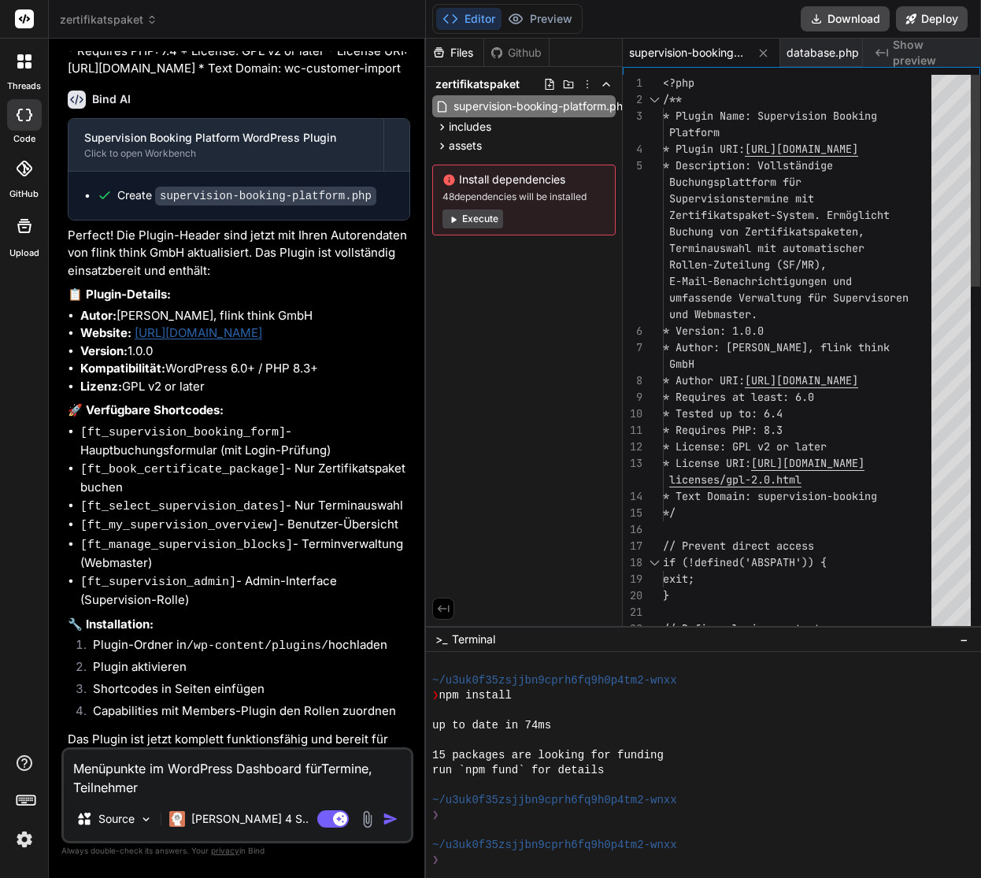
type textarea "Menüpunkte im WordPress Dashboard für Termine, Teilnehmer"
type textarea "x"
type textarea "Menüpunkte im WordPress Dashboard für Termine, Teilnehmer"
type textarea "x"
type textarea "Menüpunkte im WordPress Dashboard für Termine, Teilnehmer u"
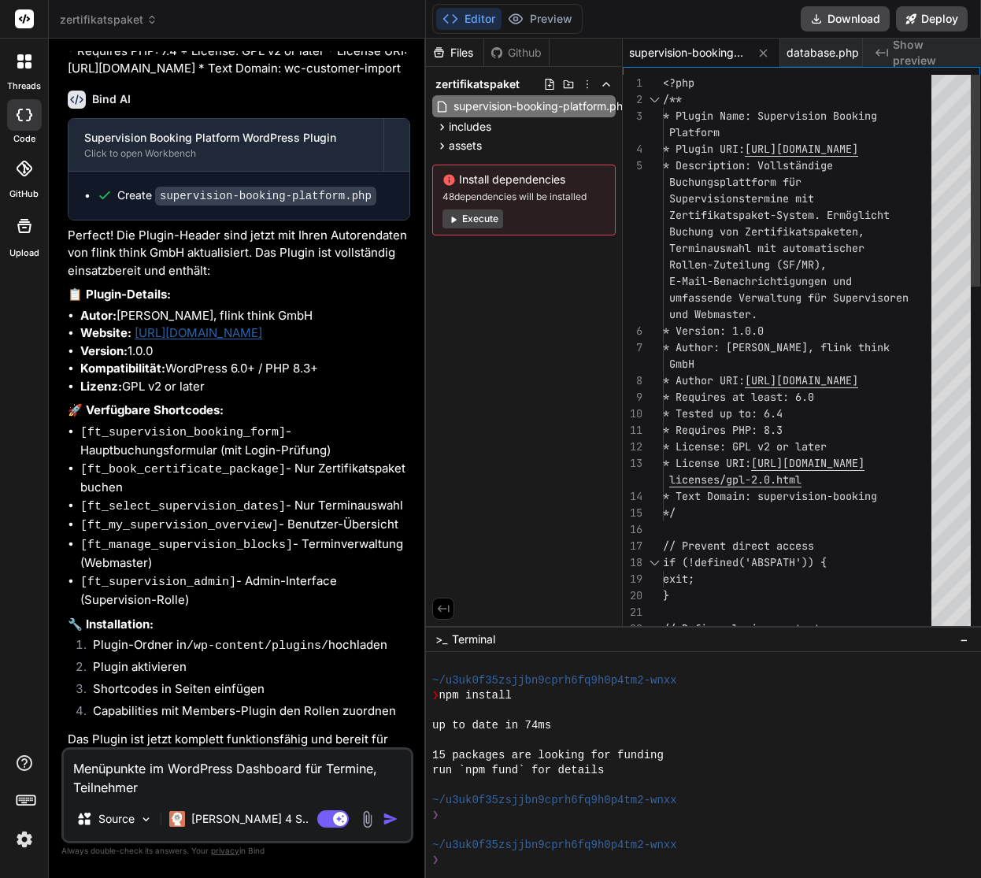
type textarea "x"
type textarea "Menüpunkte im WordPress Dashboard für Termine, Teilnehmer un"
type textarea "x"
type textarea "Menüpunkte im WordPress Dashboard für Termine, Teilnehmer und"
type textarea "x"
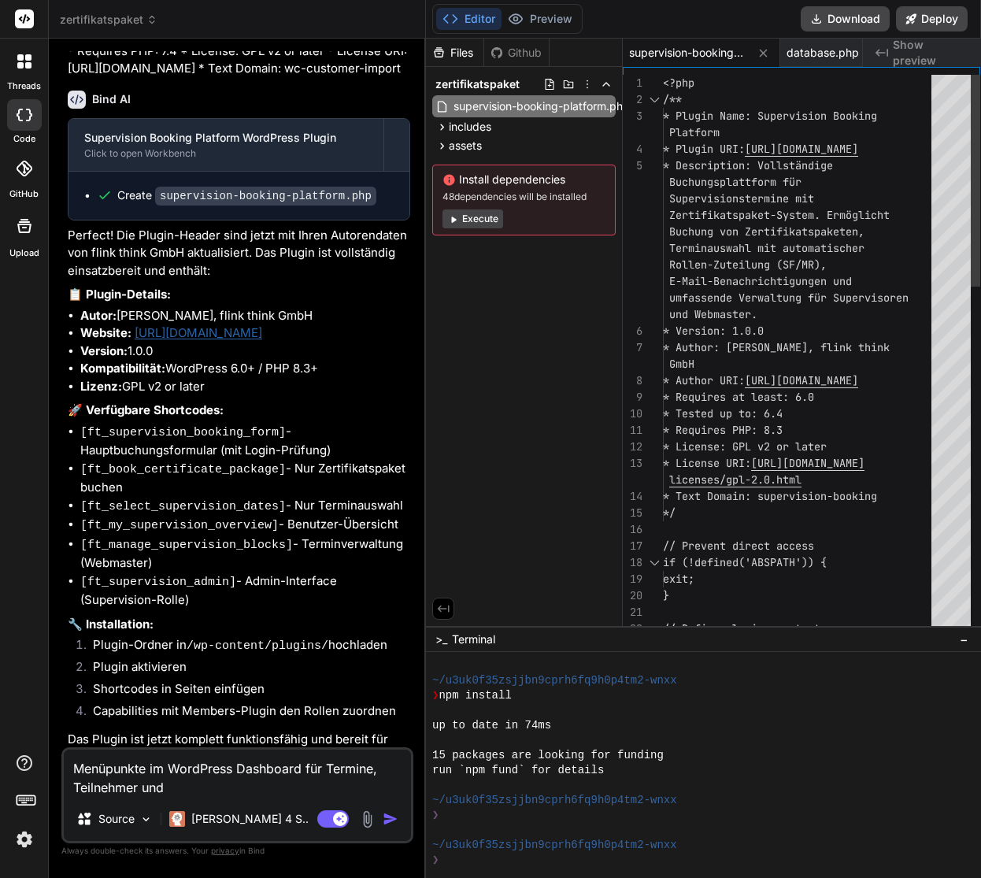
type textarea "Menüpunkte im WordPress Dashboard für Termine, Teilnehmer und"
type textarea "x"
type textarea "Menüpunkte im WordPress Dashboard für Termine, Teilnehmer und B"
type textarea "x"
type textarea "Menüpunkte im WordPress Dashboard für Termine, Teilnehmer und Be"
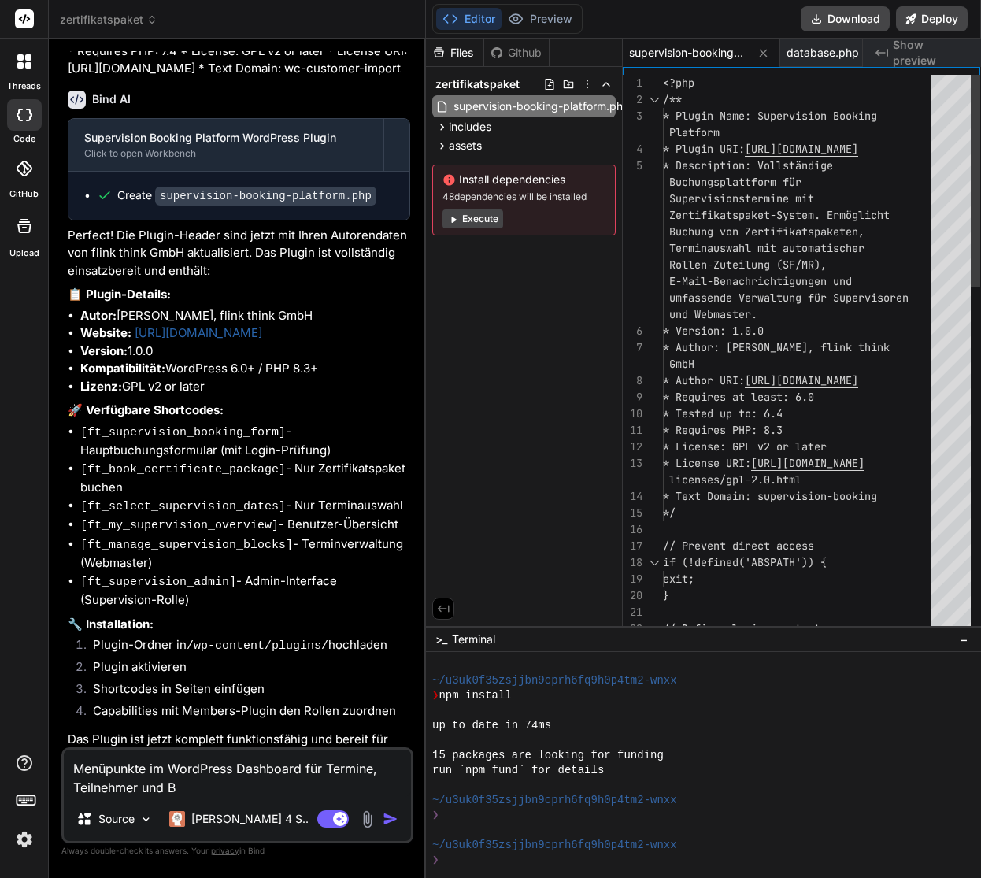
type textarea "x"
type textarea "Menüpunkte im WordPress Dashboard für Termine, Teilnehmer und Ben"
type textarea "x"
type textarea "Menüpunkte im WordPress Dashboard für Termine, Teilnehmer und Bena"
type textarea "x"
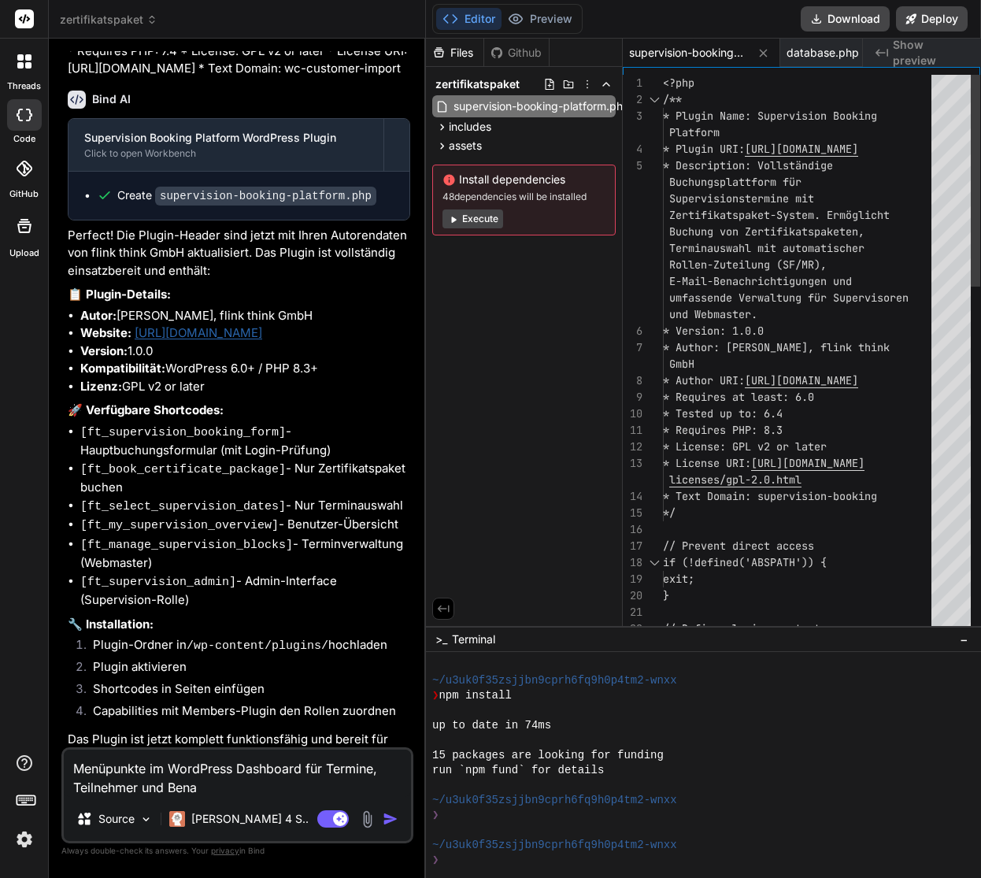
type textarea "Menüpunkte im WordPress Dashboard für Termine, Teilnehmer und Benac"
type textarea "x"
type textarea "Menüpunkte im WordPress Dashboard für Termine, Teilnehmer und Benach"
type textarea "x"
type textarea "Menüpunkte im WordPress Dashboard für Termine, Teilnehmer und Benachr"
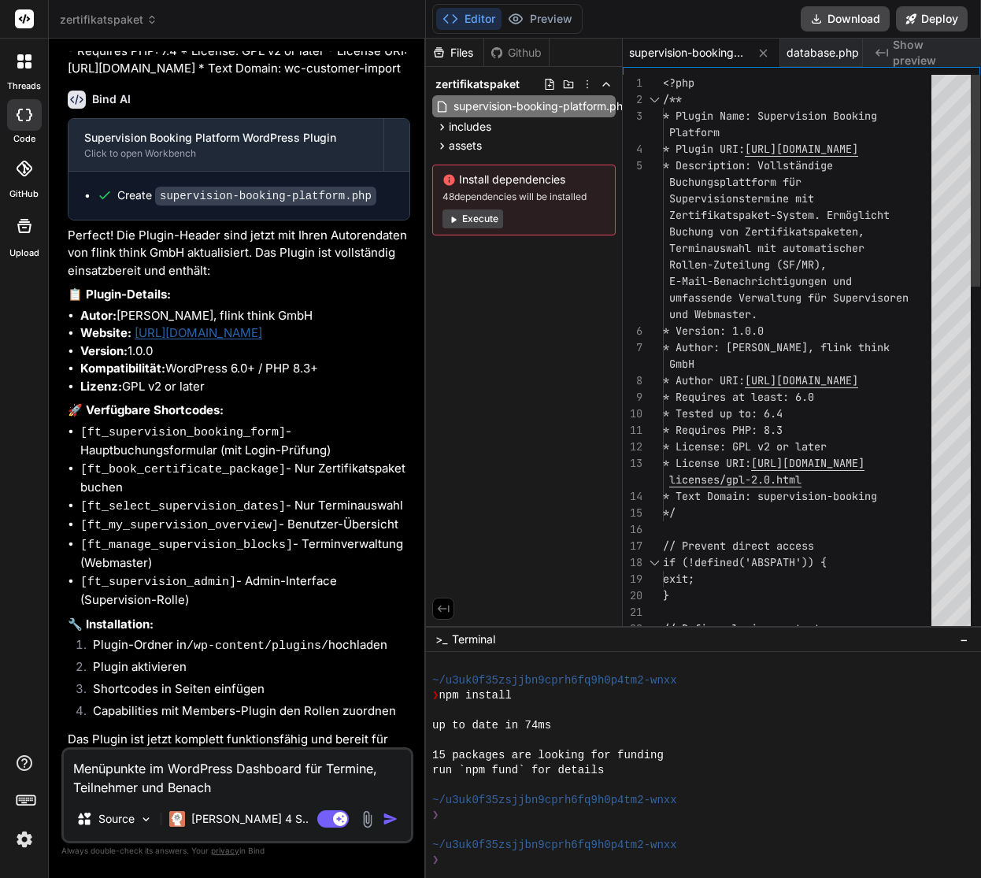
type textarea "x"
type textarea "Menüpunkte im WordPress Dashboard für Termine, Teilnehmer und Benachri"
type textarea "x"
type textarea "Menüpunkte im WordPress Dashboard für Termine, Teilnehmer und Benachric"
type textarea "x"
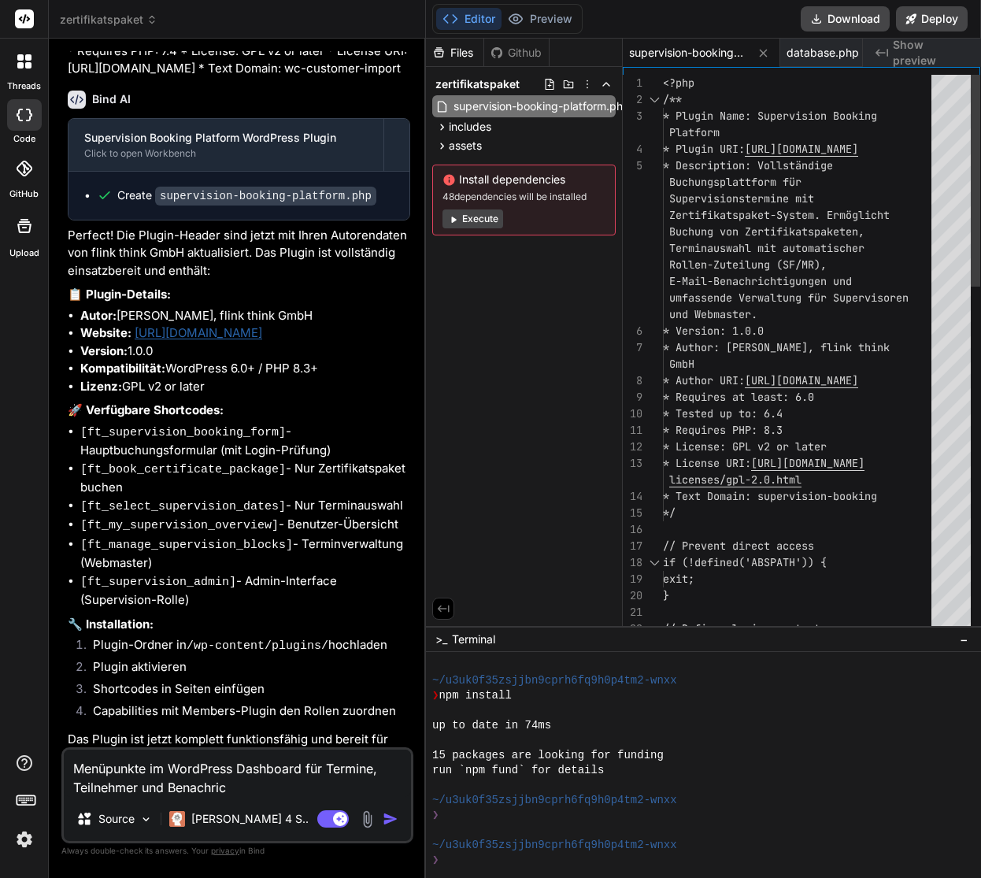
type textarea "Menüpunkte im WordPress Dashboard für Termine, Teilnehmer und Benachrich"
type textarea "x"
type textarea "Menüpunkte im WordPress Dashboard für Termine, Teilnehmer und Benachricht"
type textarea "x"
type textarea "Menüpunkte im WordPress Dashboard für Termine, Teilnehmer und Benachrichti"
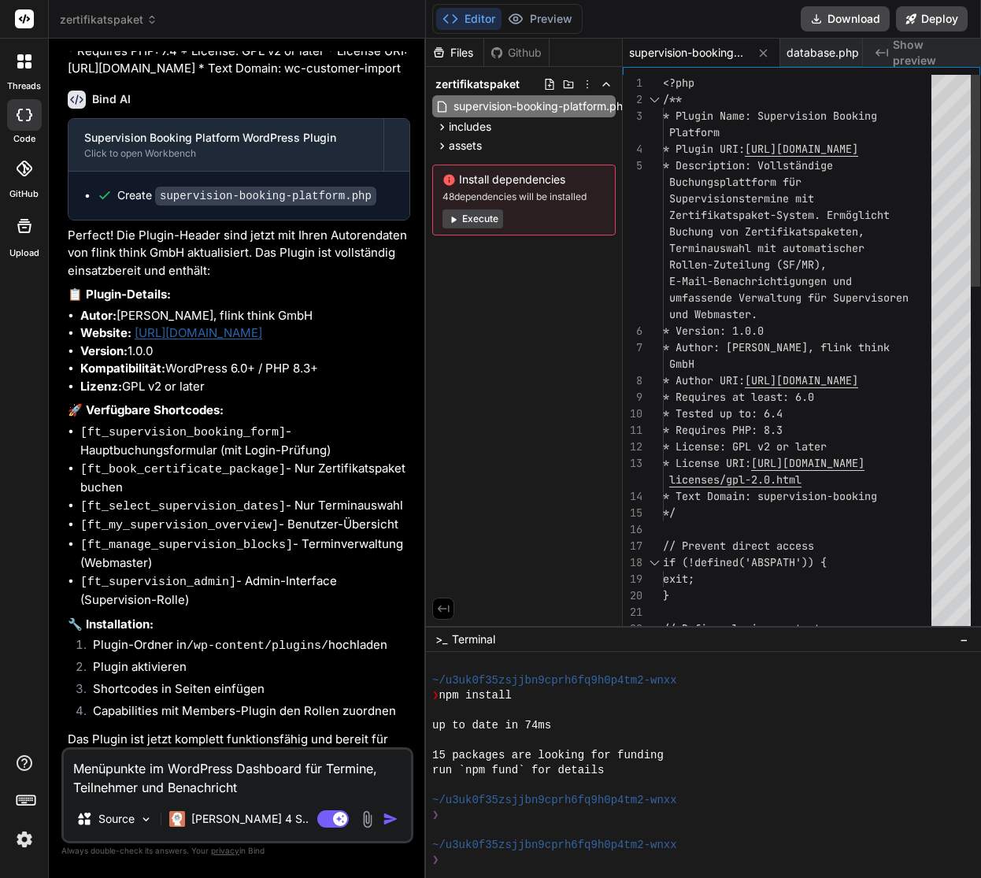
type textarea "x"
type textarea "Menüpunkte im WordPress Dashboard für Termine, Teilnehmer und Benachrichtig"
type textarea "x"
type textarea "Menüpunkte im WordPress Dashboard für Termine, Teilnehmer und Benachrichtigu"
type textarea "x"
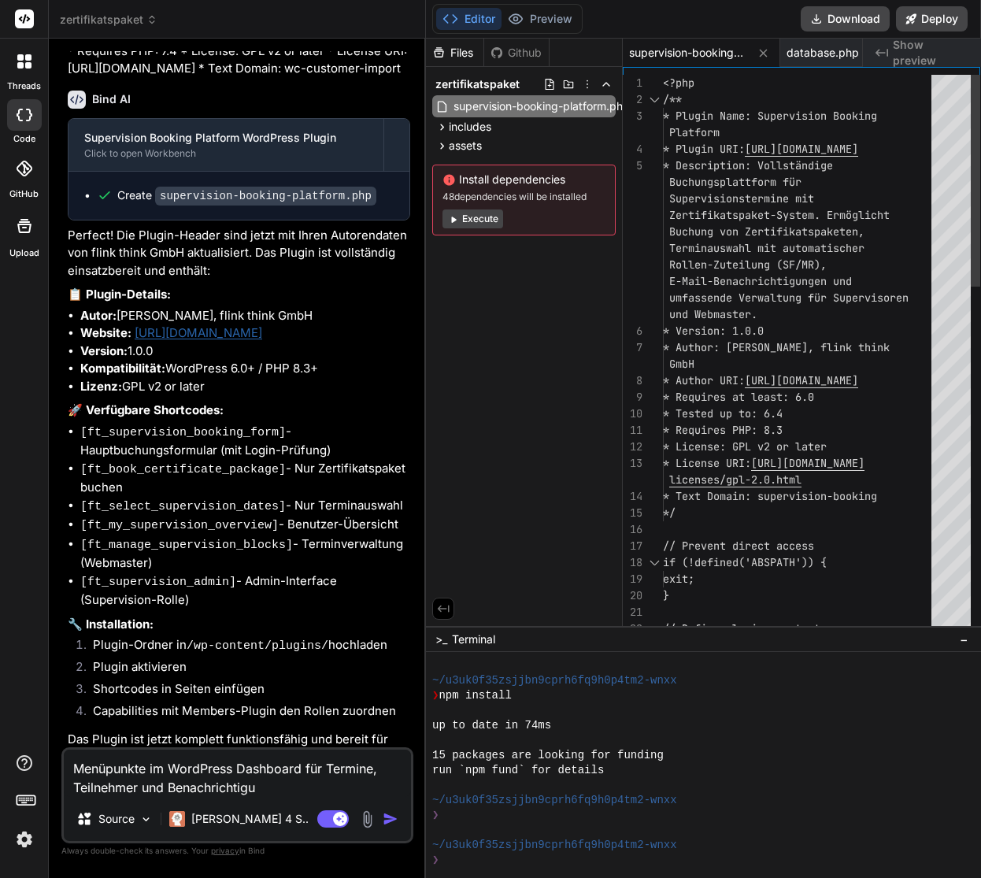
type textarea "Menüpunkte im WordPress Dashboard für Termine, Teilnehmer und Benachrichtigun"
type textarea "x"
type textarea "Menüpunkte im WordPress Dashboard für Termine, Teilnehmer und Benachrichtigung"
type textarea "x"
type textarea "Menüpunkte im WordPress Dashboard für Termine, Teilnehmer und Benachrichtigunge"
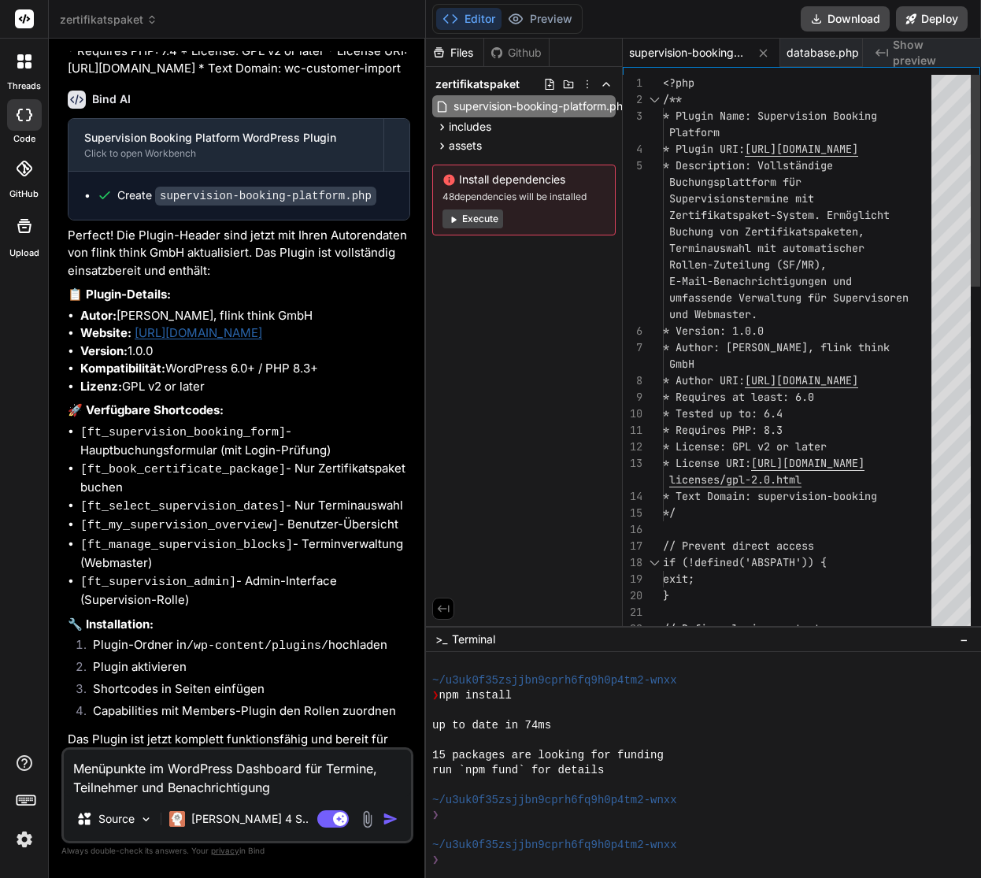
type textarea "x"
type textarea "Menüpunkte im WordPress Dashboard für Termine, Teilnehmer und Benachrichtigungen"
type textarea "x"
type textarea "Menüpunkte im WordPress Dashboard für Termine, Teilnehmer und Benachrichtigungen"
type textarea "x"
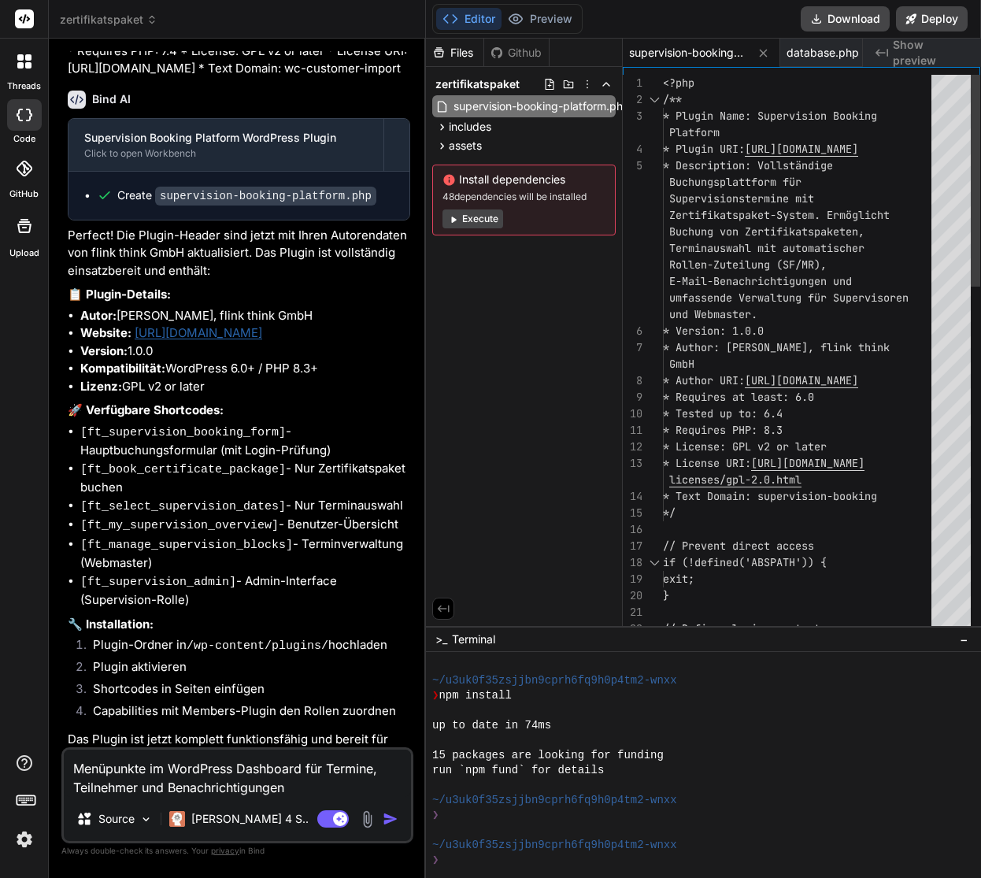
type textarea "Menüpunkte im WordPress Dashboard für Termine, Teilnehmer und Benachrichtigunge…"
type textarea "x"
type textarea "Menüpunkte im WordPress Dashboard für Termine, Teilnehmer und Benachrichtigunge…"
type textarea "x"
type textarea "Menüpunkte im WordPress Dashboard für Termine, Teilnehmer und Benachrichtigunge…"
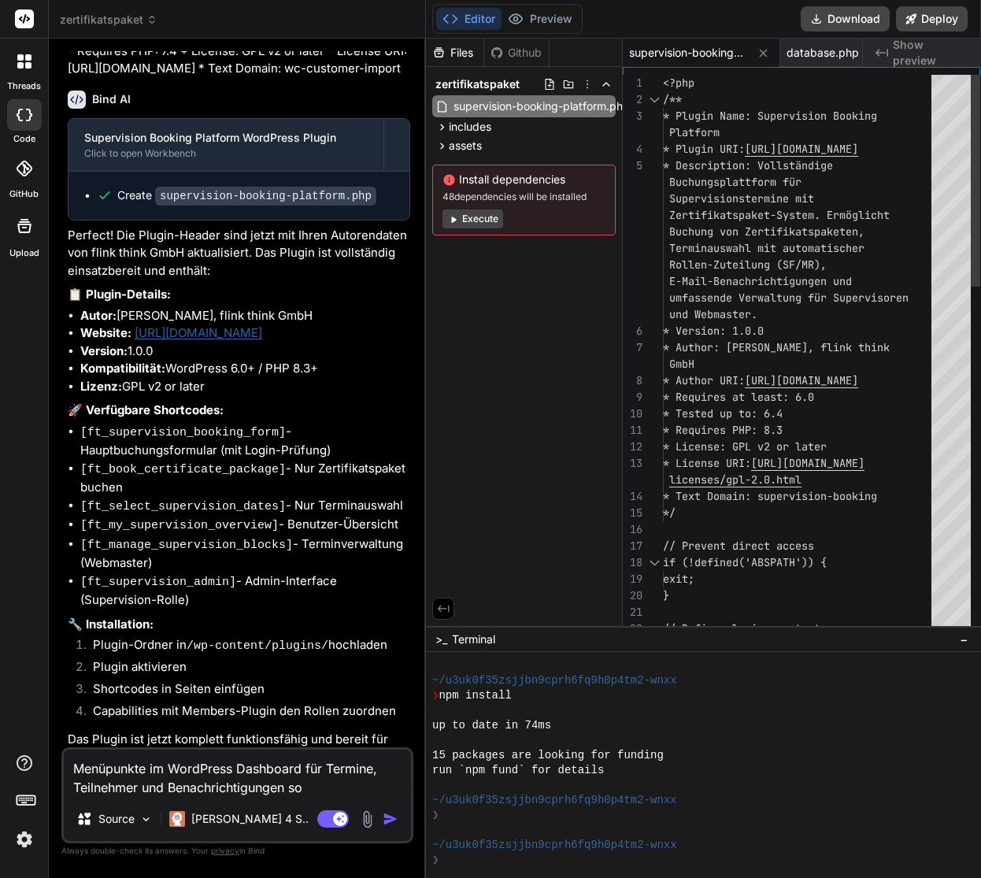
type textarea "x"
type textarea "Menüpunkte im WordPress Dashboard für Termine, Teilnehmer und Benachrichtigunge…"
type textarea "x"
type textarea "Menüpunkte im WordPress Dashboard für Termine, Teilnehmer und Benachrichtigunge…"
type textarea "x"
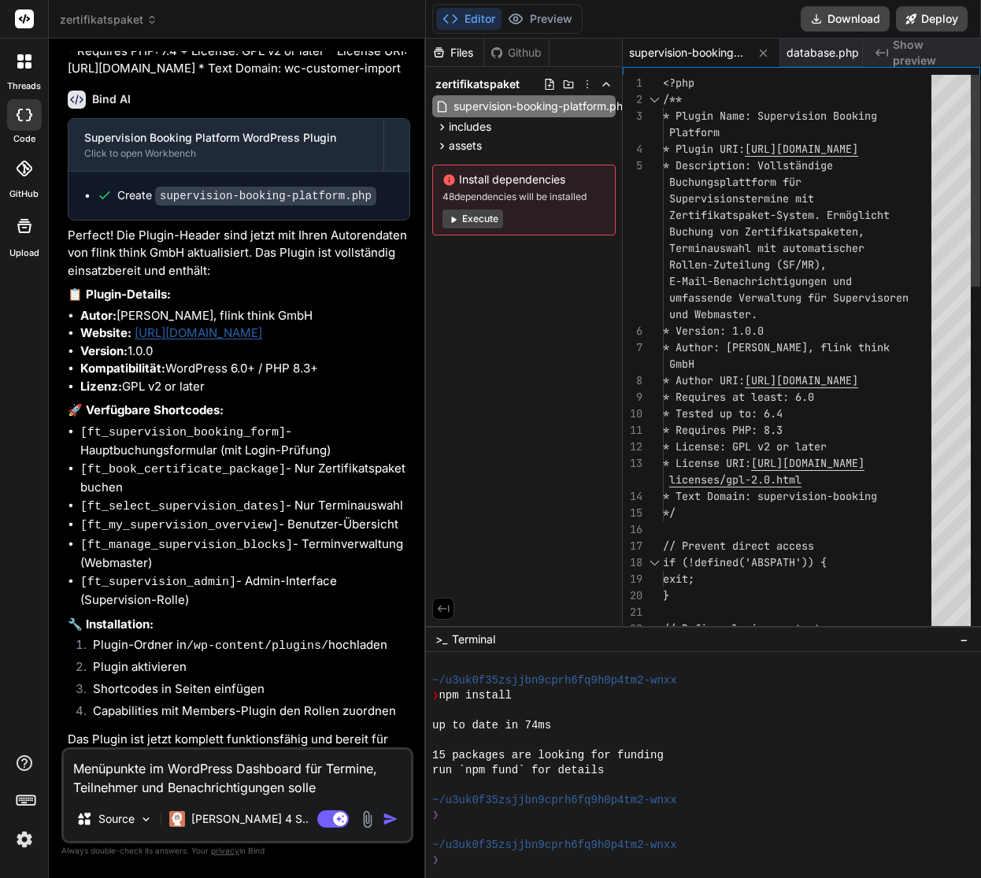
type textarea "Menüpunkte im WordPress Dashboard für Termine, Teilnehmer und Benachrichtigunge…"
type textarea "x"
type textarea "Menüpunkte im WordPress Dashboard für Termine, Teilnehmer und Benachrichtigunge…"
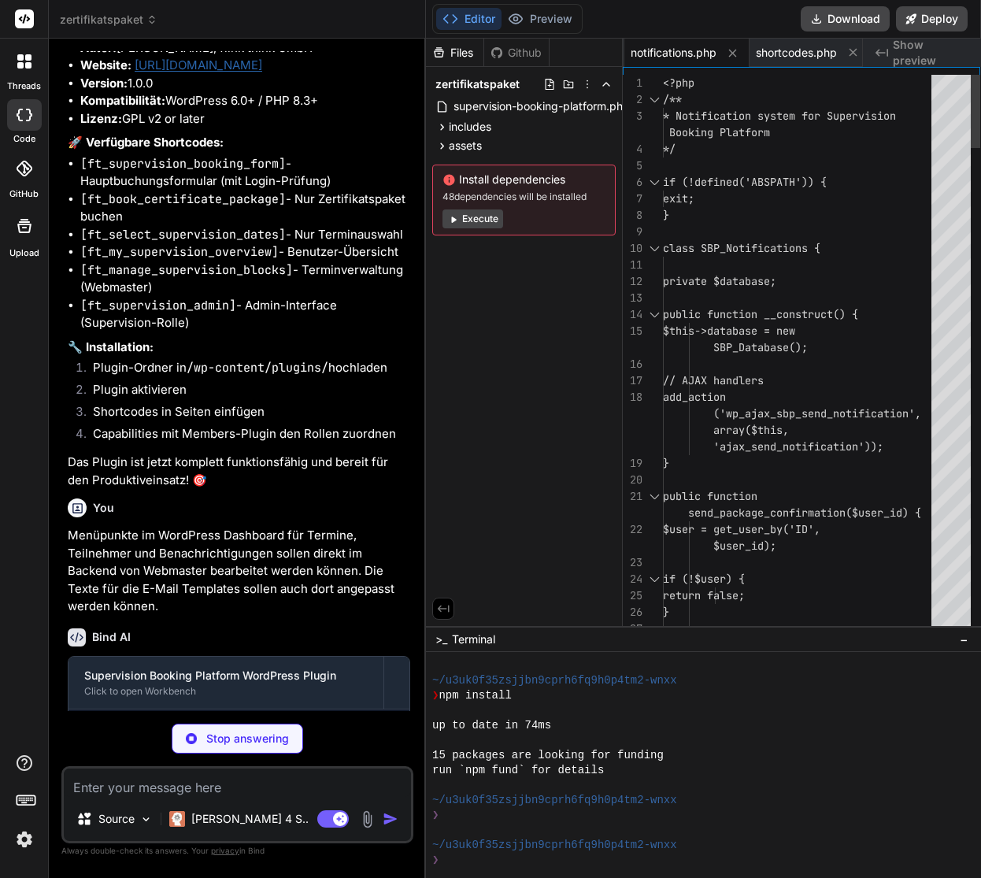
scroll to position [6211, 0]
